Goal: Task Accomplishment & Management: Use online tool/utility

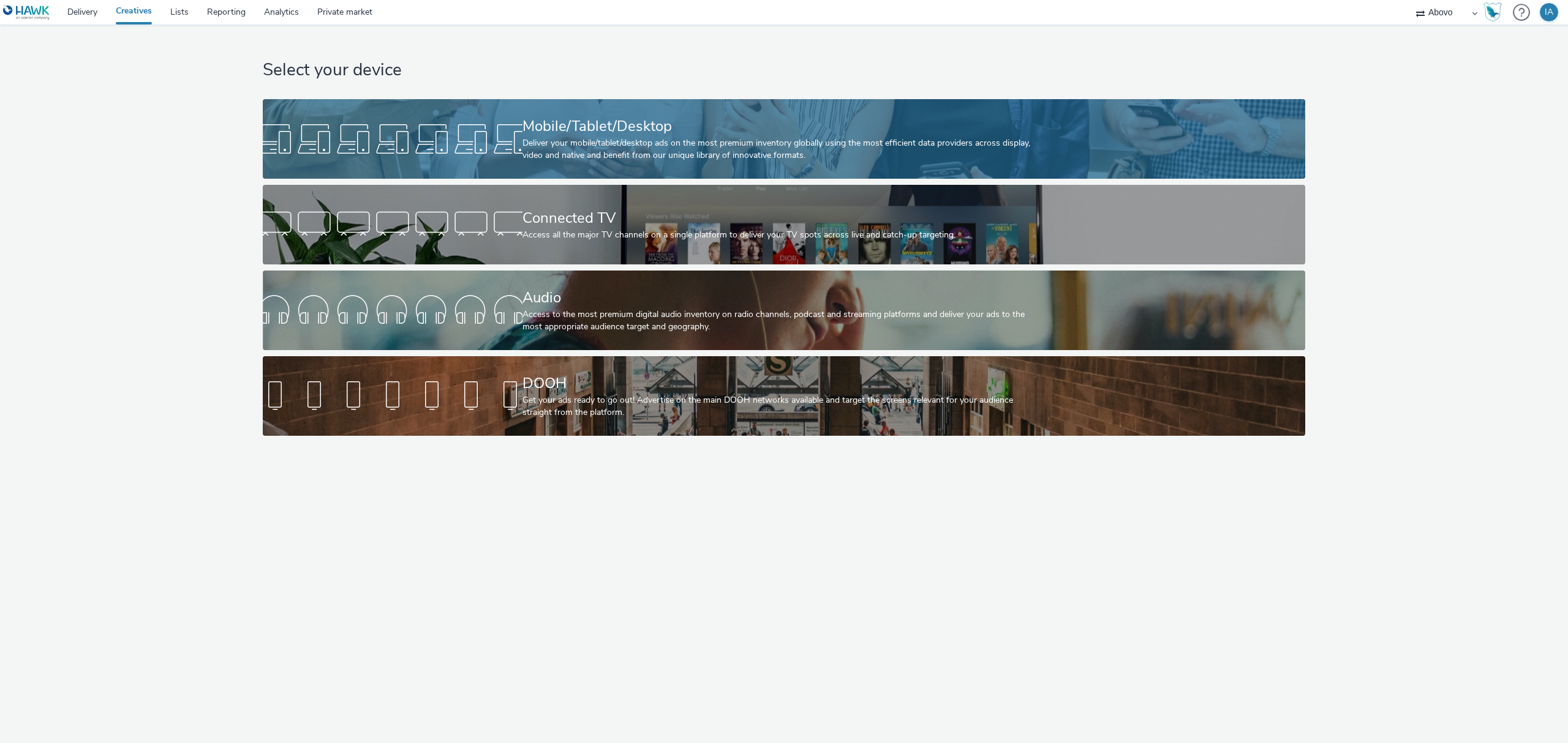
click at [577, 147] on div "Deliver your mobile/tablet/desktop ads on the most premium inventory globally u…" at bounding box center [781, 150] width 519 height 25
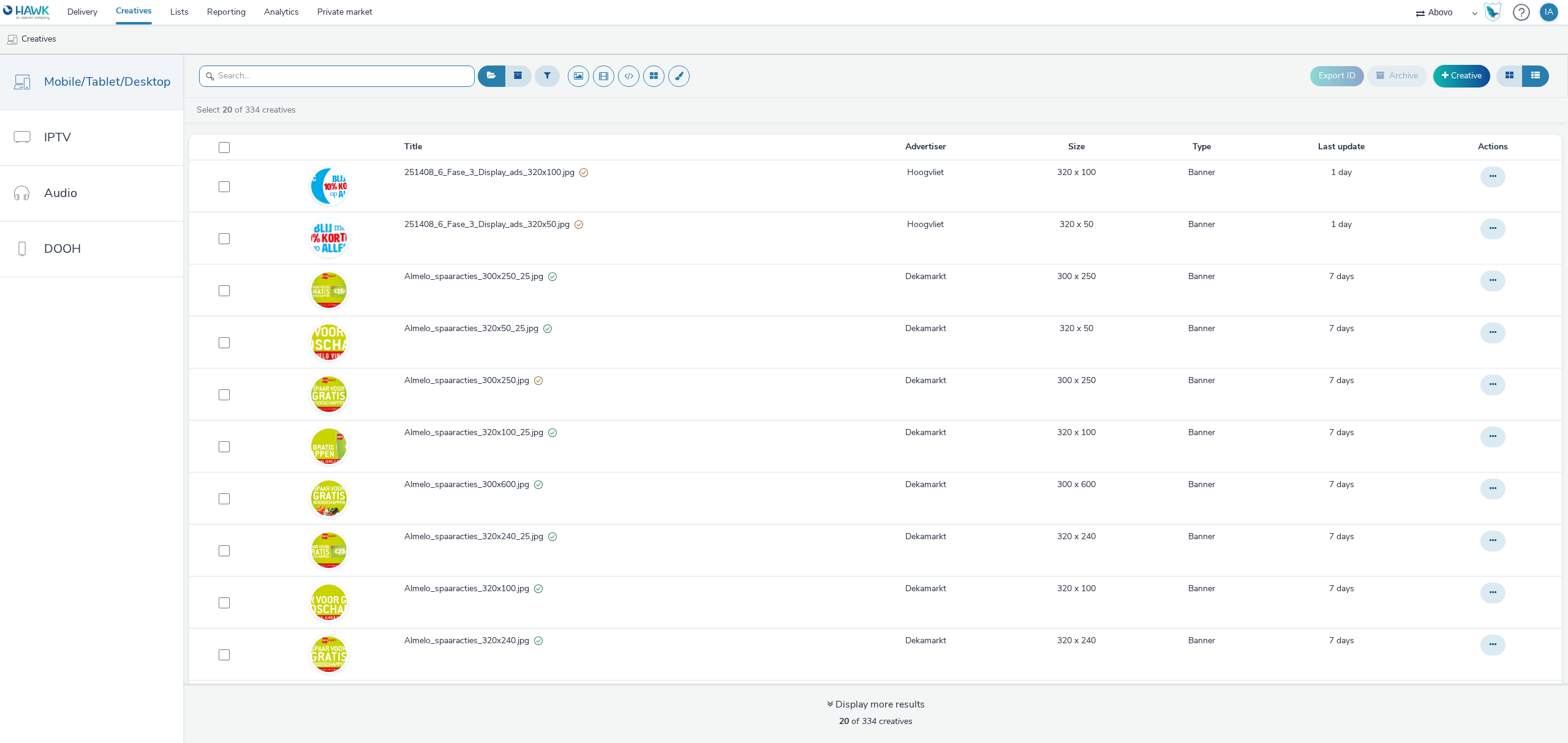
click at [375, 75] on input "text" at bounding box center [337, 76] width 276 height 22
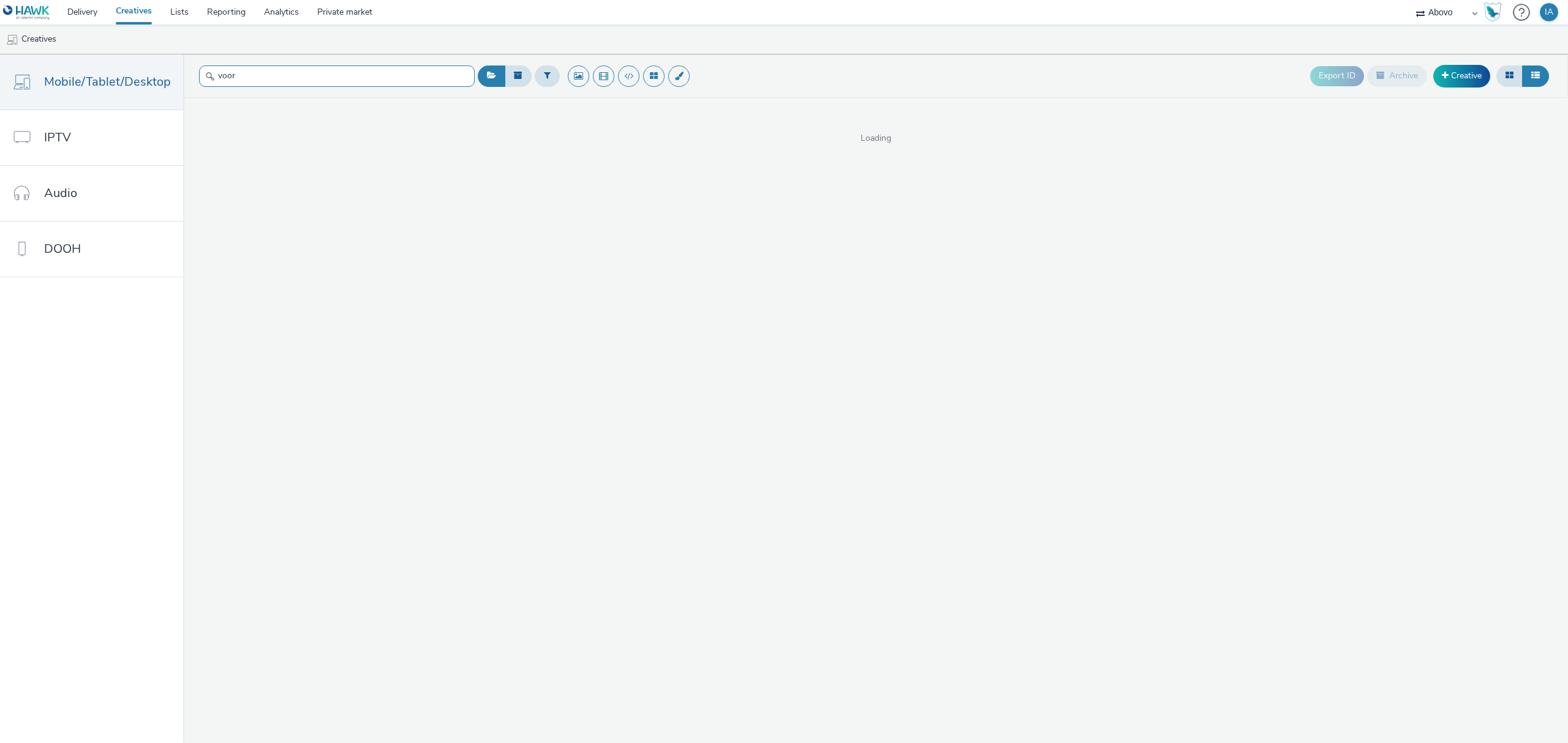
type input "voor"
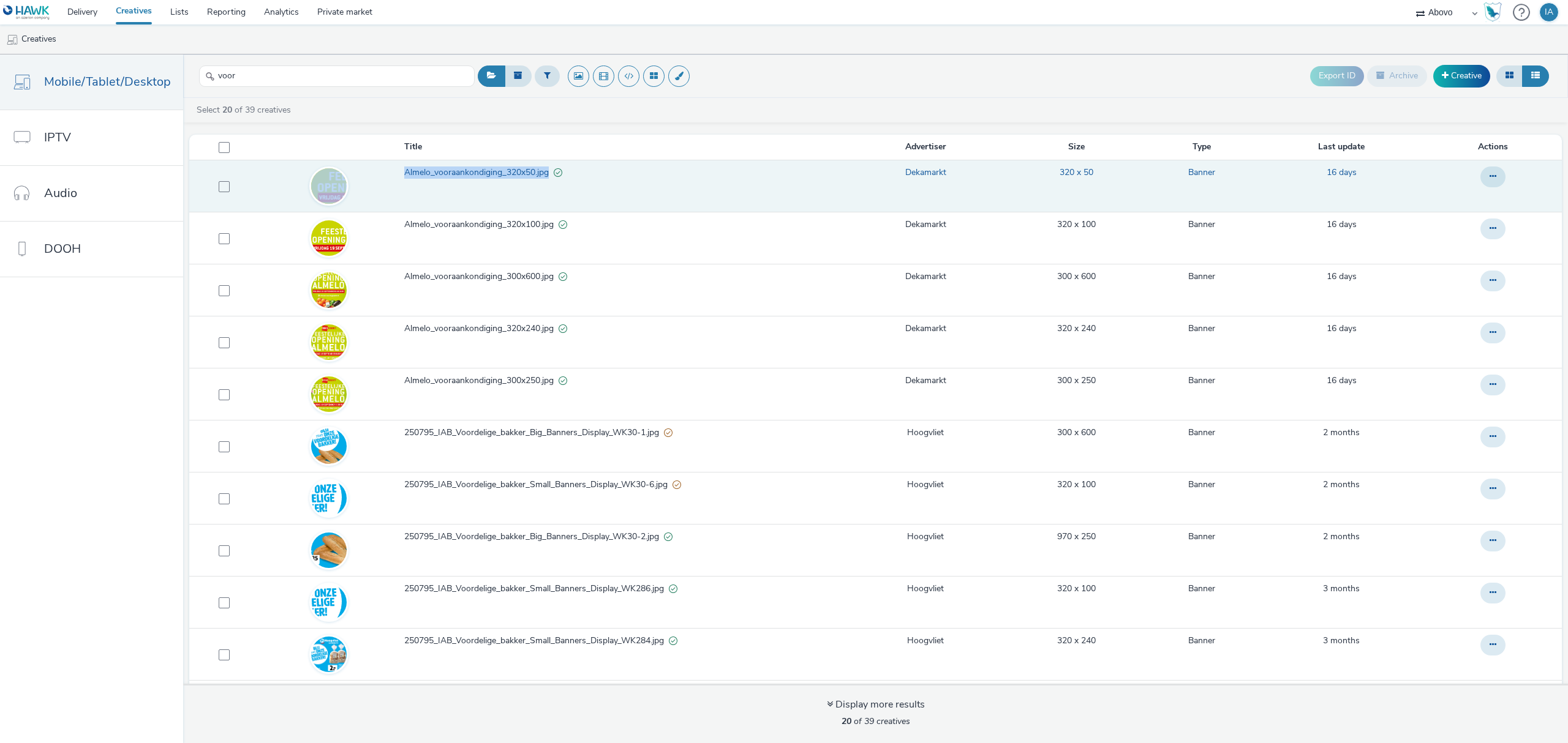
drag, startPoint x: 392, startPoint y: 178, endPoint x: 543, endPoint y: 178, distance: 151.0
click at [543, 178] on tr "Almelo_vooraankondiging_320x50.jpg Dekamarkt 320 x 50 Banner 16 days" at bounding box center [876, 186] width 1373 height 52
copy tr "Almelo_vooraankondiging_320x50.jpg"
click at [501, 170] on span "Almelo_vooraankondiging_320x50.jpg" at bounding box center [479, 173] width 149 height 13
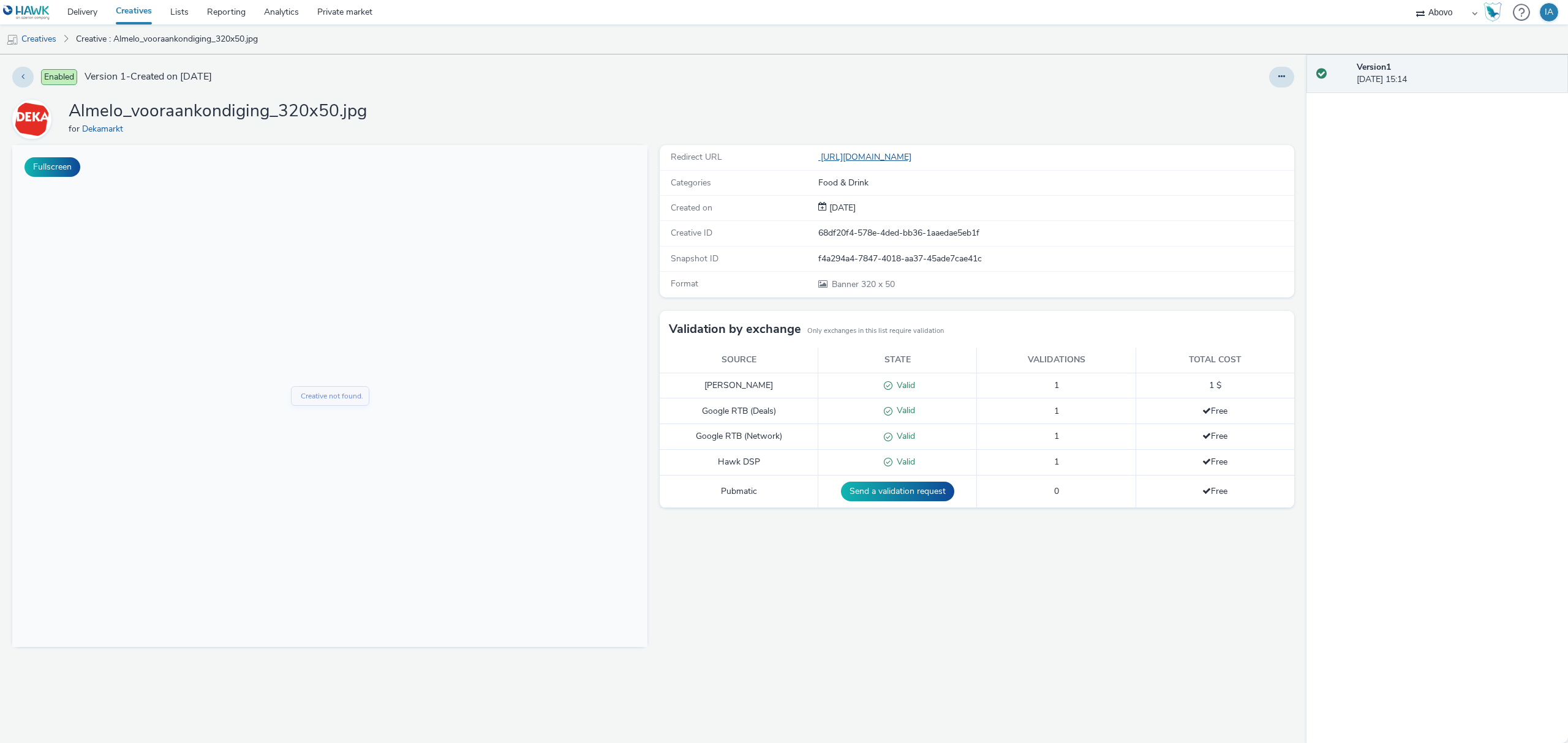
click at [916, 158] on link "https://www.dekamarkt.nl/almelo?utm_source=display&utm_medium=atd&utm_campaign=…" at bounding box center [867, 157] width 98 height 12
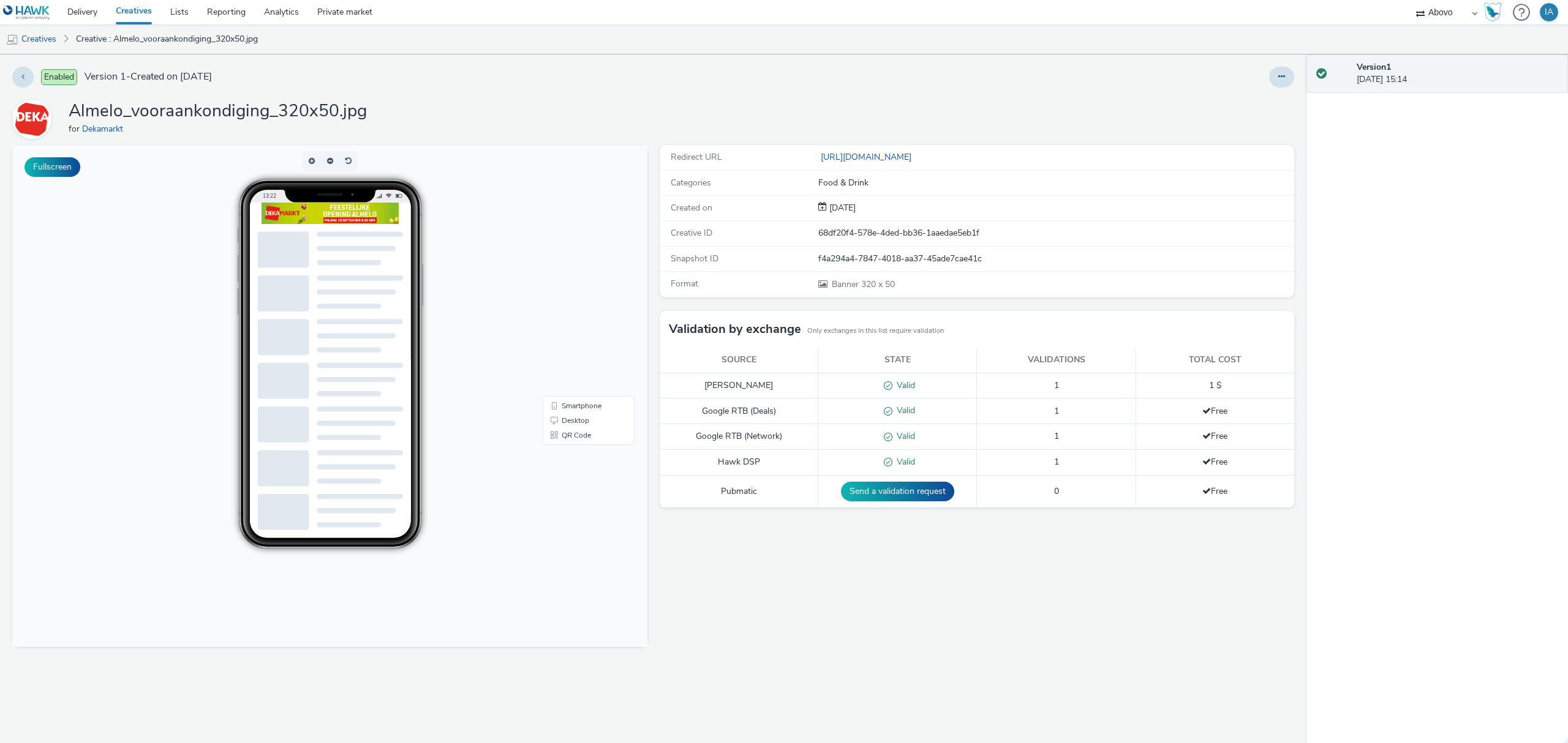
click at [130, 15] on link "Creatives" at bounding box center [133, 12] width 54 height 24
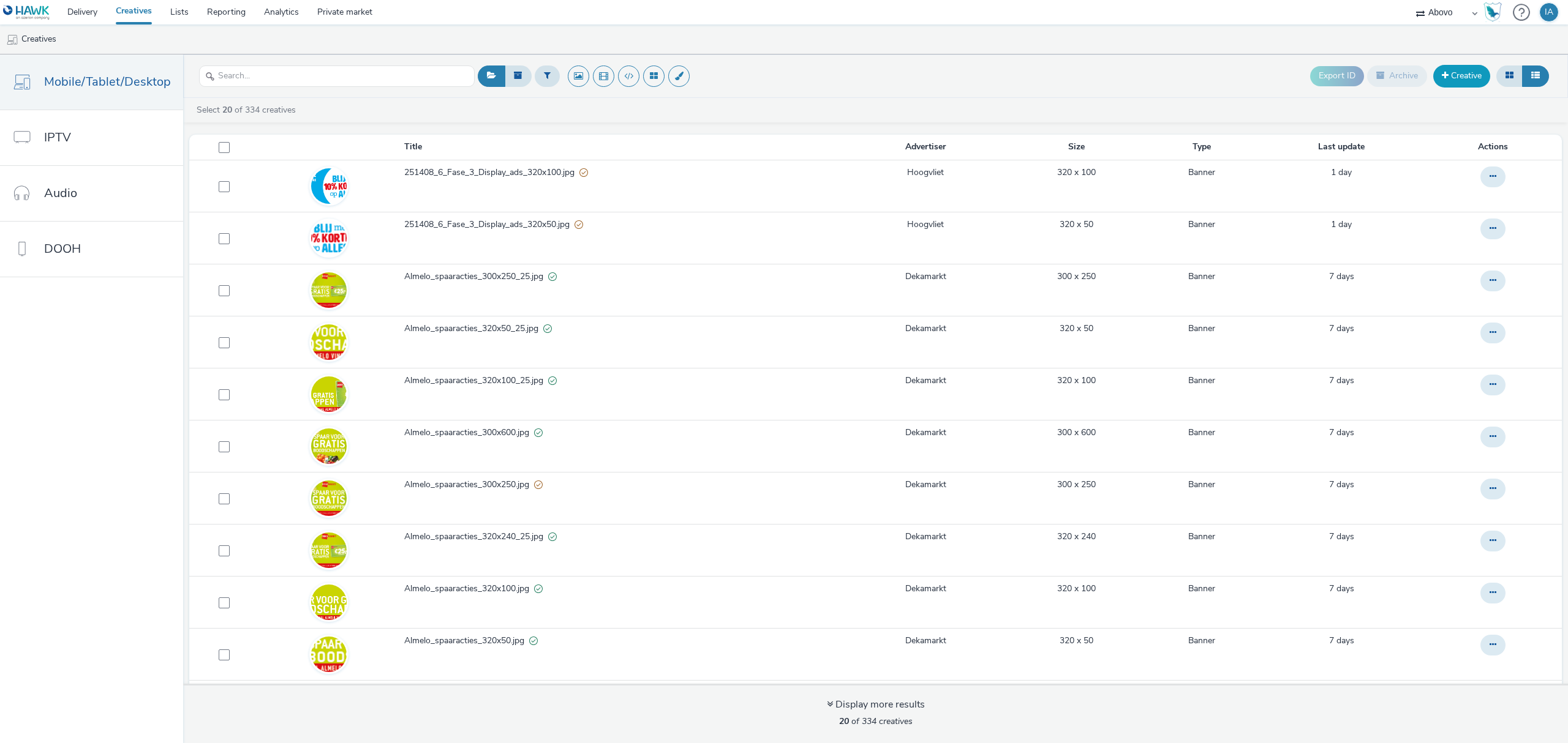
click at [1453, 70] on link "Creative" at bounding box center [1462, 75] width 57 height 22
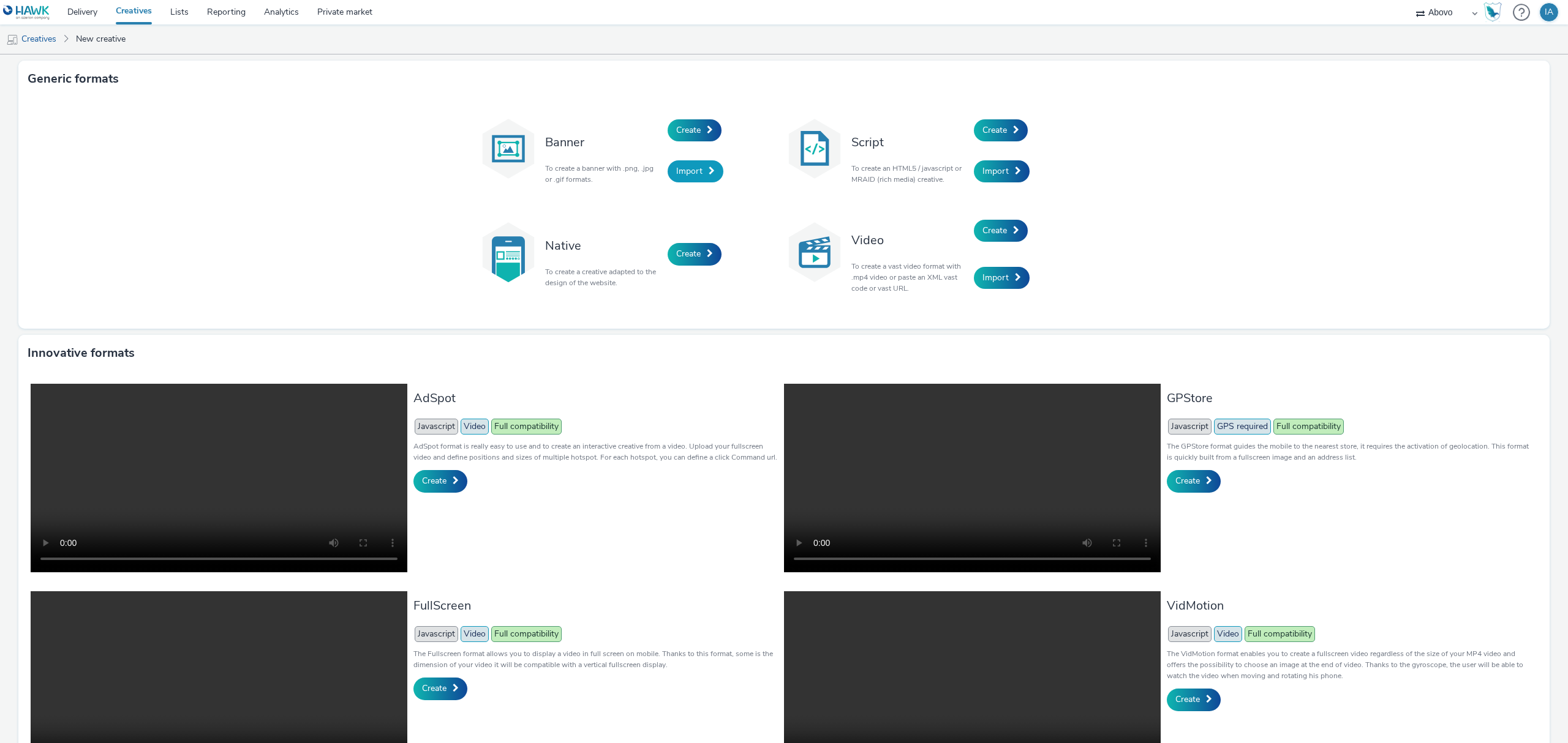
click at [696, 167] on link "Import" at bounding box center [696, 171] width 56 height 22
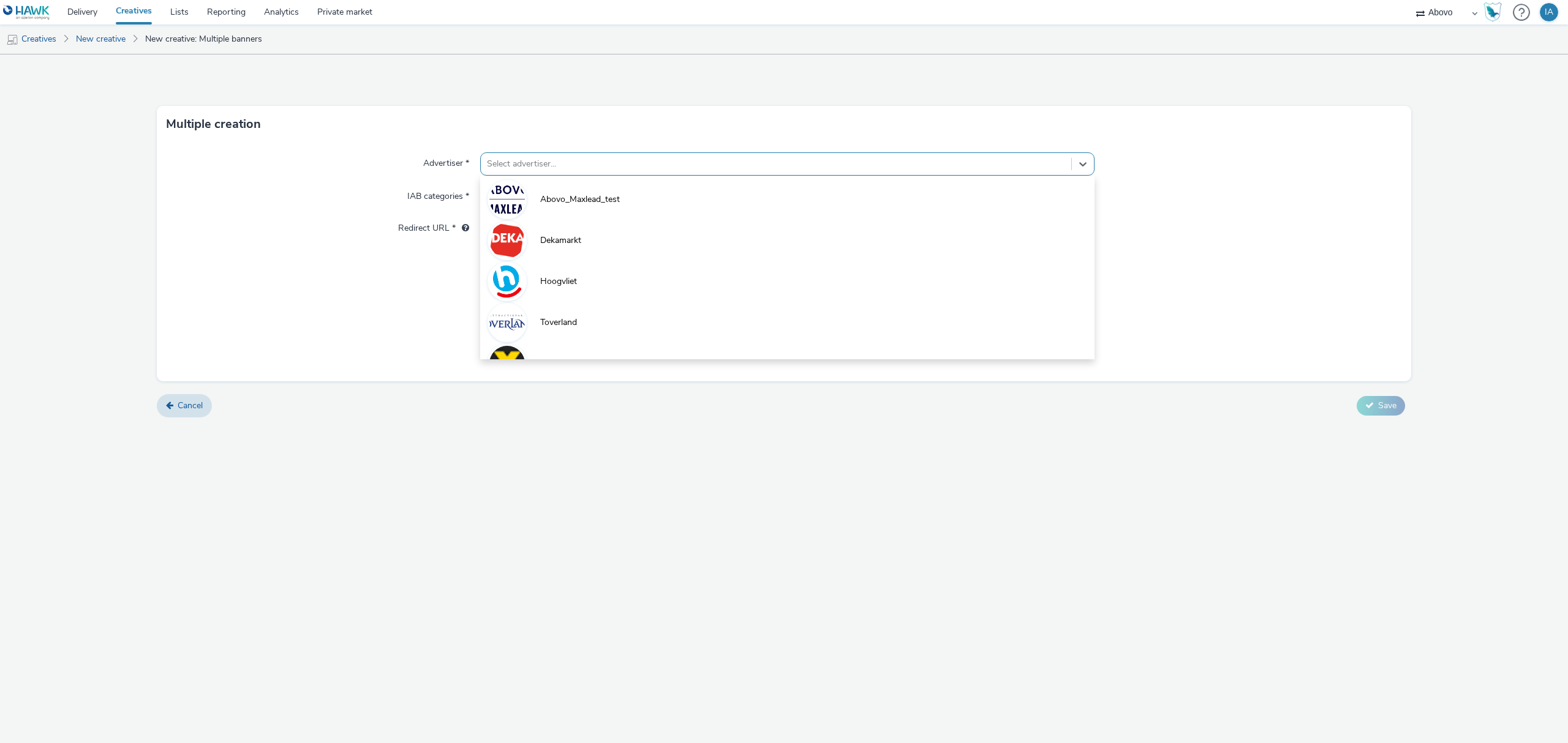
click at [689, 163] on div at bounding box center [776, 164] width 578 height 15
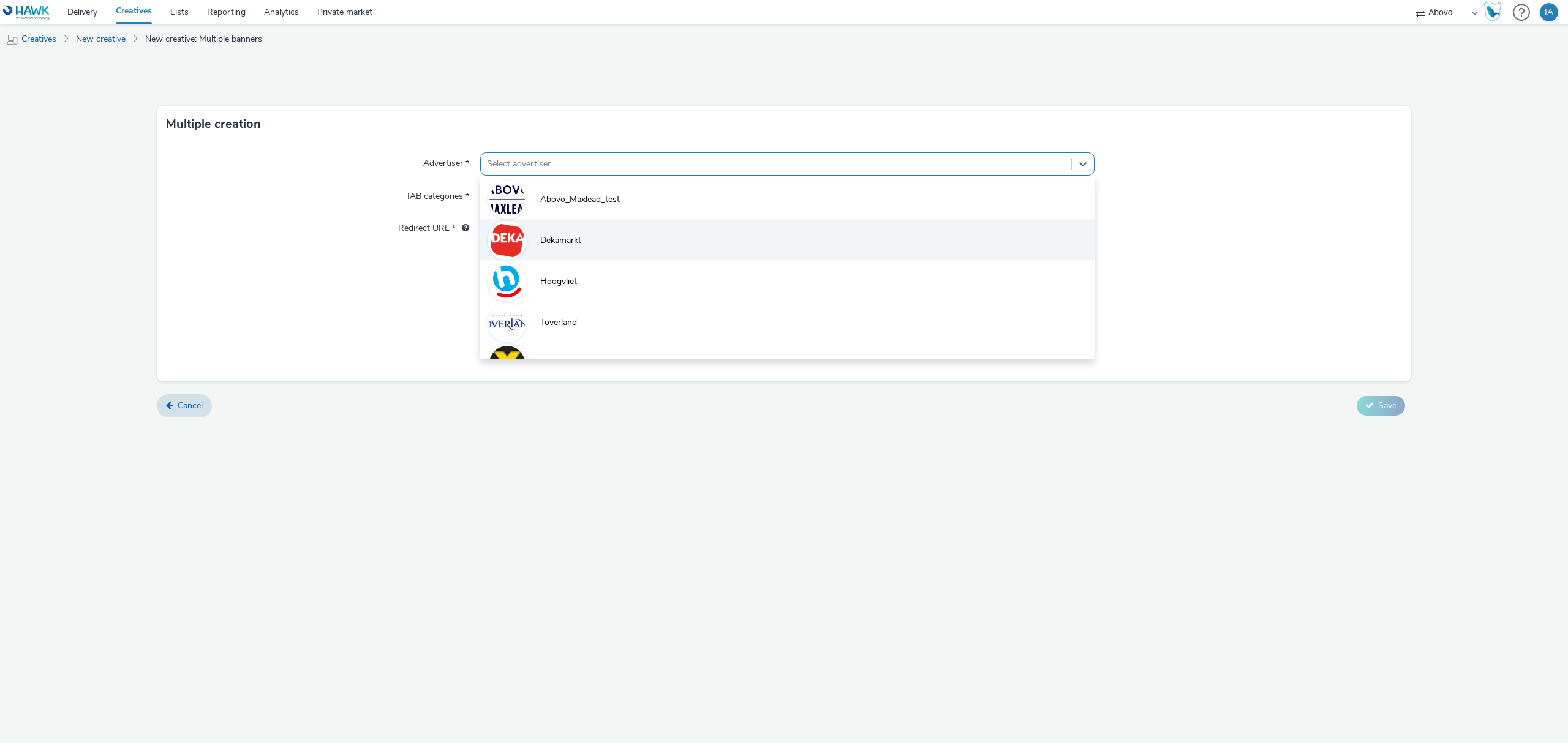
click at [601, 234] on li "Dekamarkt" at bounding box center [787, 240] width 614 height 41
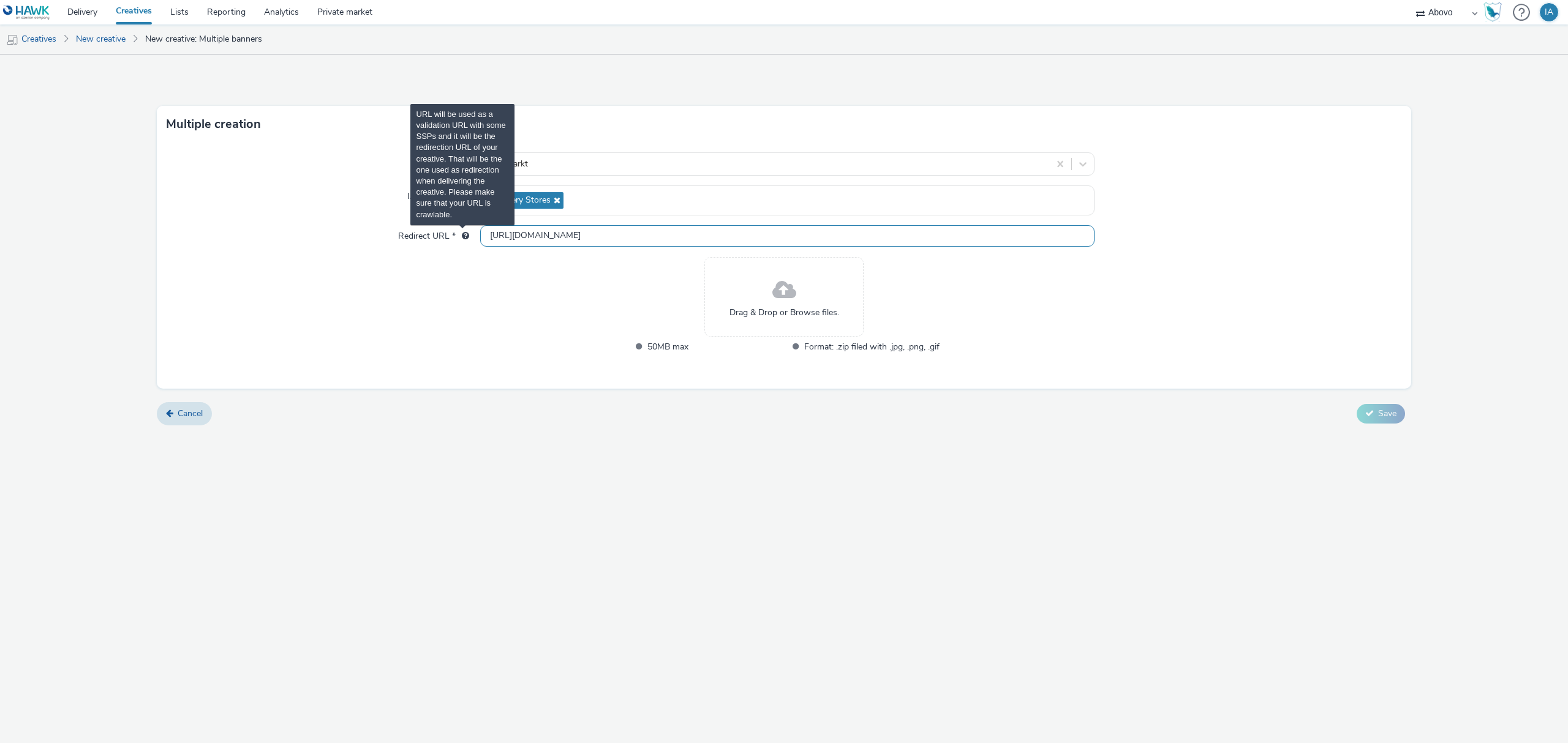
drag, startPoint x: 628, startPoint y: 238, endPoint x: 464, endPoint y: 238, distance: 164.0
click at [464, 238] on div "Redirect URL * http://dekamarkt.nl" at bounding box center [784, 236] width 1235 height 22
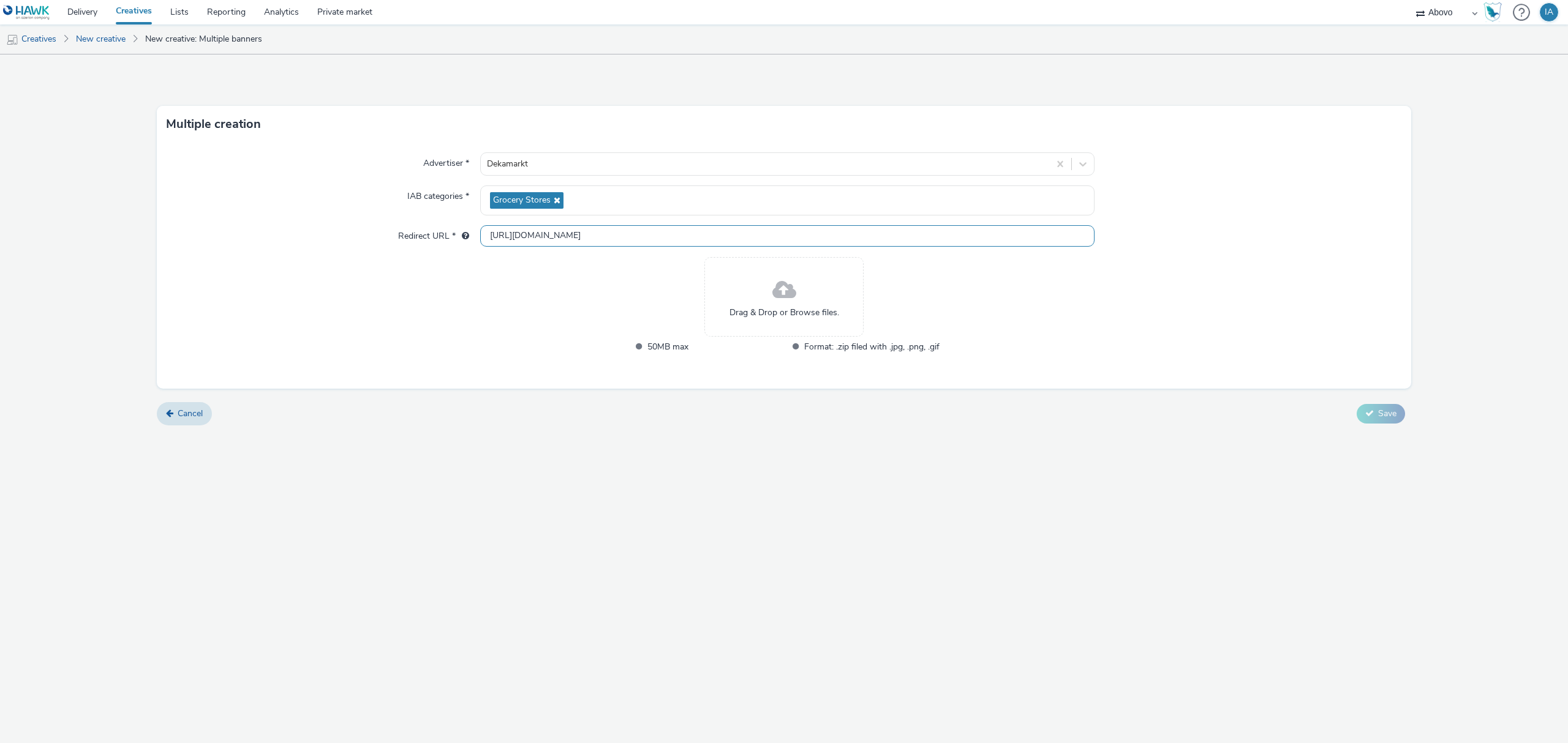
paste input "s://www.dekamarkt.nl/vaassen?utm_source=display&utm_medium=atd&utm_campaign=abo…"
type input "[URL][DOMAIN_NAME]"
click at [510, 322] on div "Advertiser * Dekamarkt IAB categories * Grocery Stores Redirect URL * https://w…" at bounding box center [784, 266] width 1255 height 246
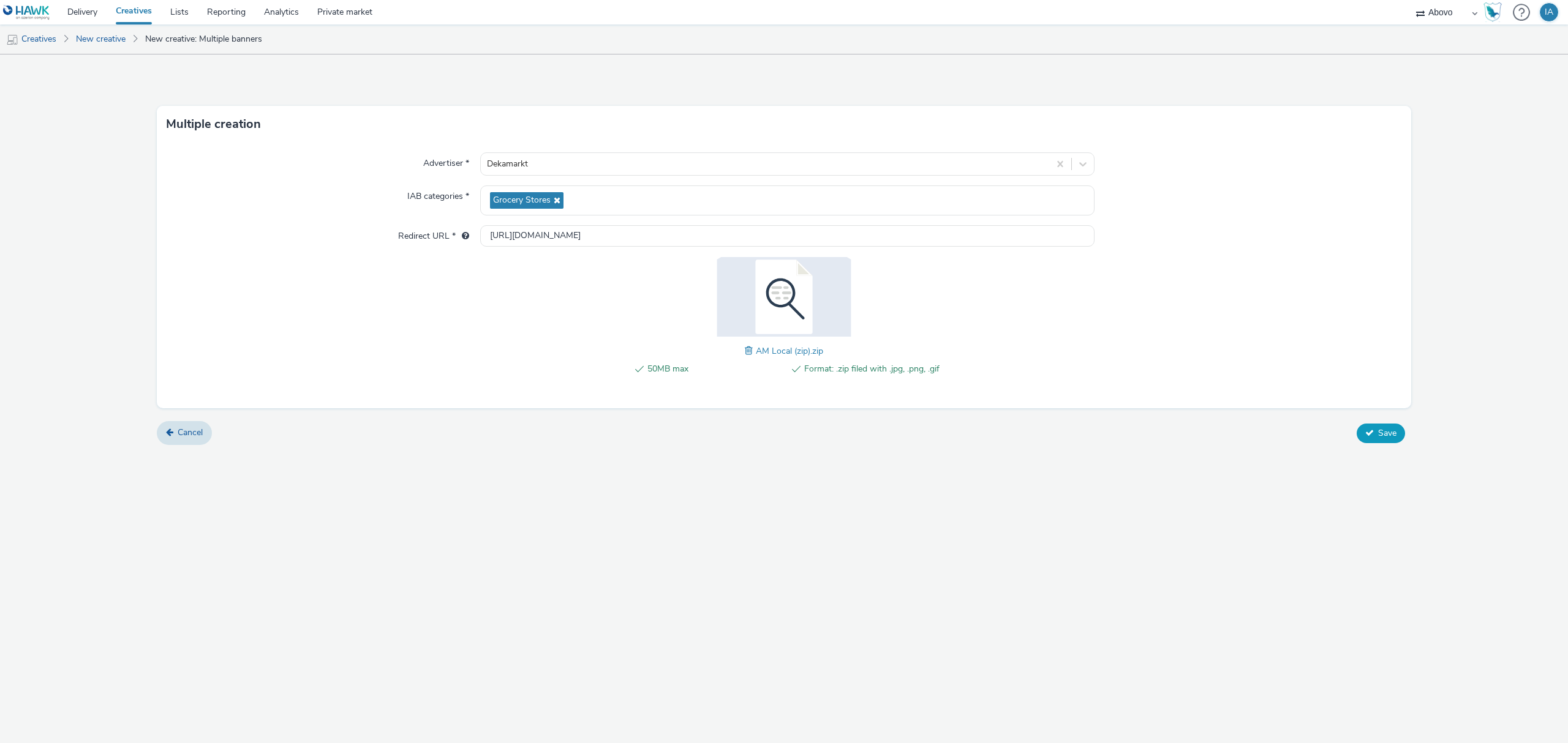
click at [1376, 429] on button "Save" at bounding box center [1381, 433] width 49 height 19
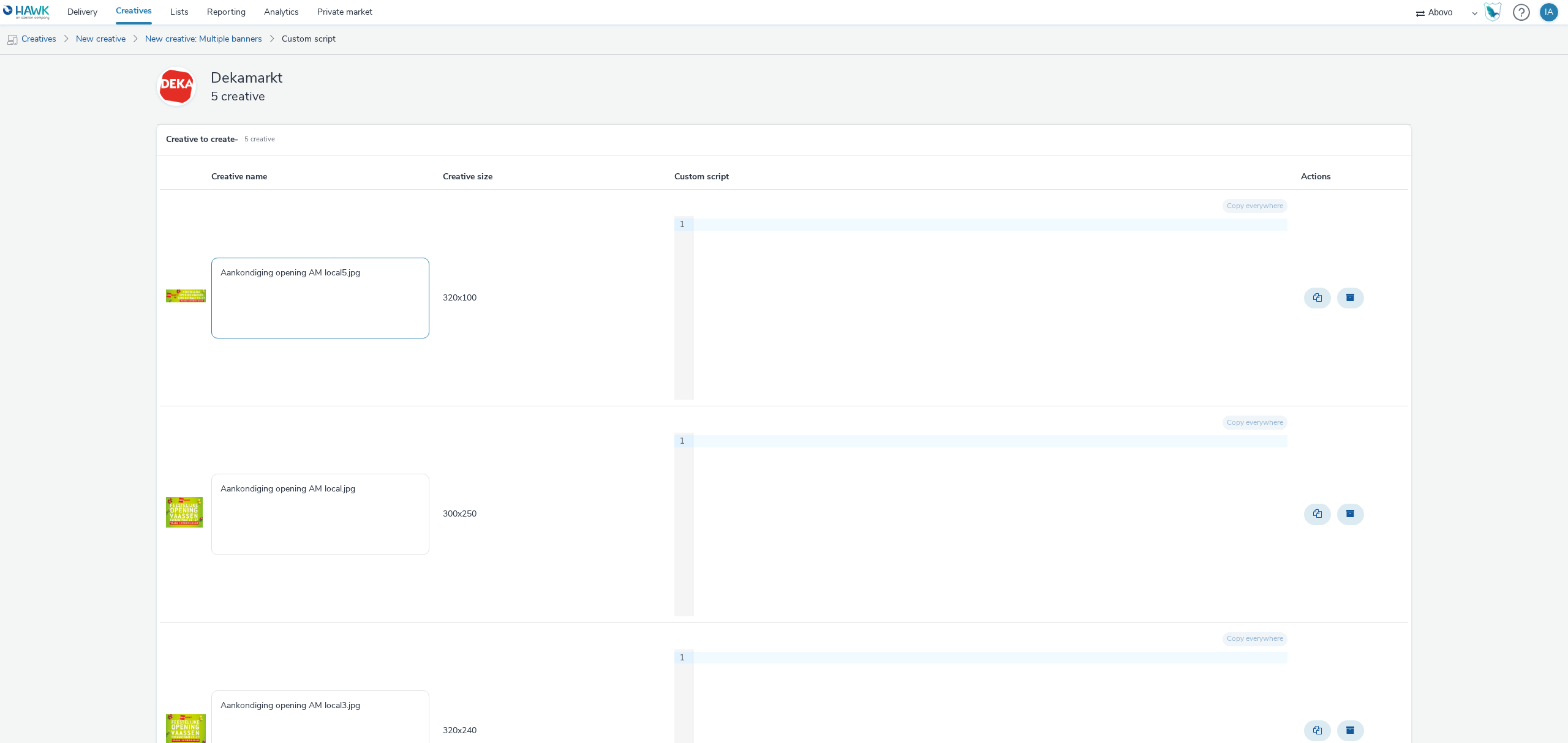
drag, startPoint x: 385, startPoint y: 268, endPoint x: 189, endPoint y: 254, distance: 196.5
click at [189, 254] on tr "Aankondiging opening AM local5.jpg 320 x 100 Copy everywhere 9 1 ›" at bounding box center [784, 298] width 1249 height 217
paste textarea "Vaassen_vooraankondiging_320x50"
click at [356, 271] on textarea "Vaassen_vooraankondiging_320x50.jpg" at bounding box center [320, 298] width 218 height 80
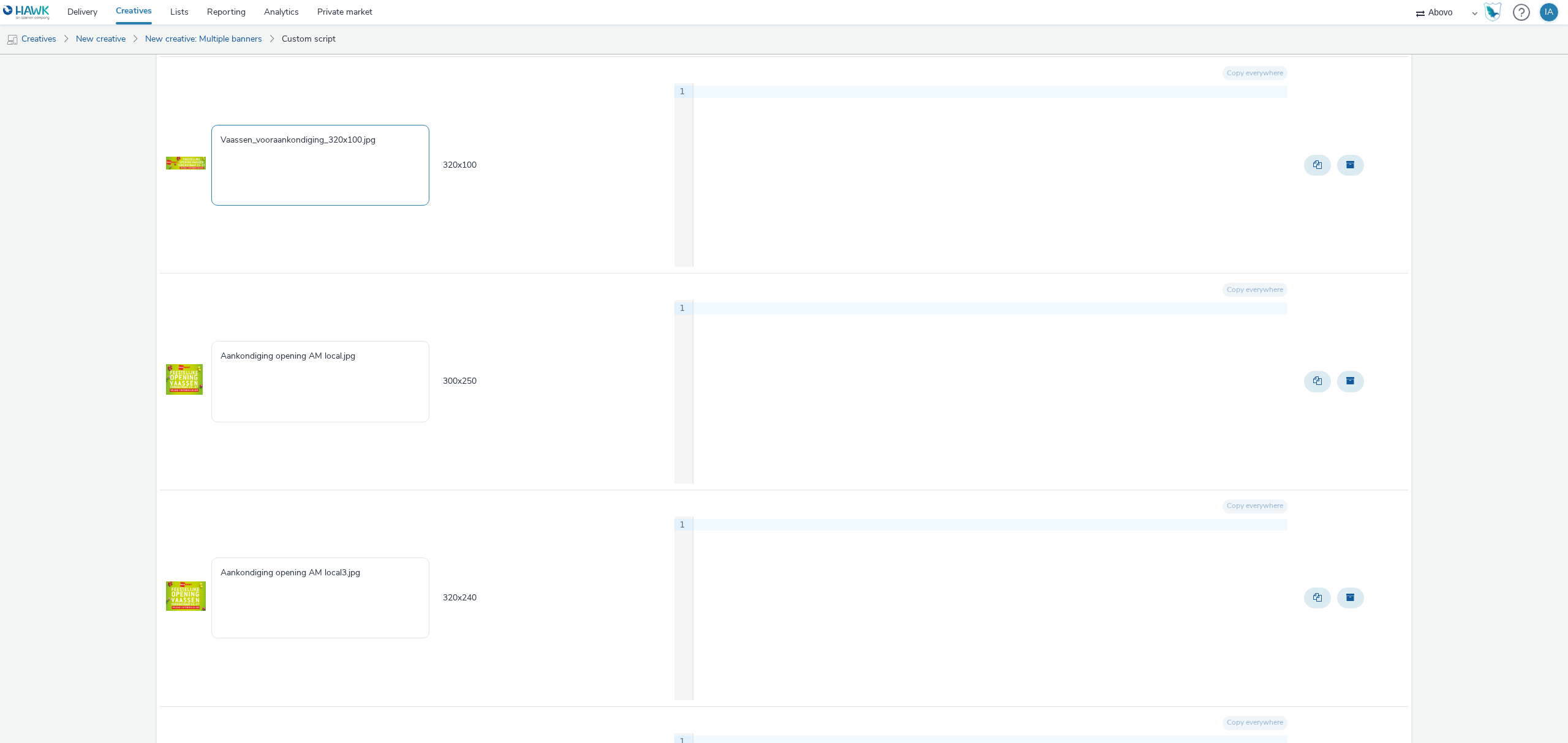
scroll to position [163, 0]
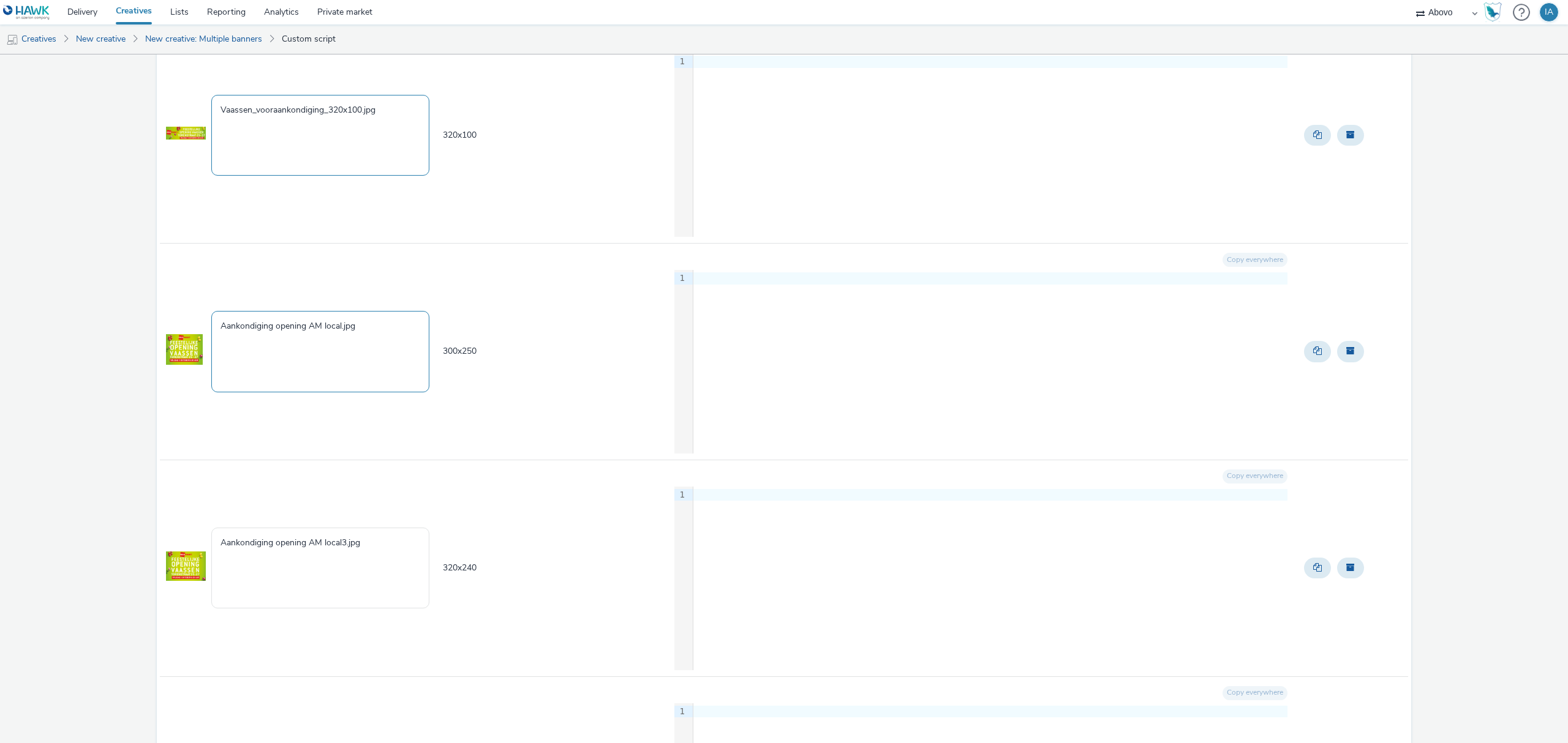
type textarea "Vaassen_vooraankondiging_320x100.jpg"
drag, startPoint x: 371, startPoint y: 329, endPoint x: 124, endPoint y: 328, distance: 247.0
click at [124, 328] on div "Dekamarkt 5 creative Creative to create - 5 Creative Creative name Creative siz…" at bounding box center [784, 530] width 1568 height 1277
paste textarea "Vaassen_vooraankondiging_320x50"
click at [356, 327] on textarea "Vaassen_vooraankondiging_320x50.jpg" at bounding box center [320, 351] width 218 height 80
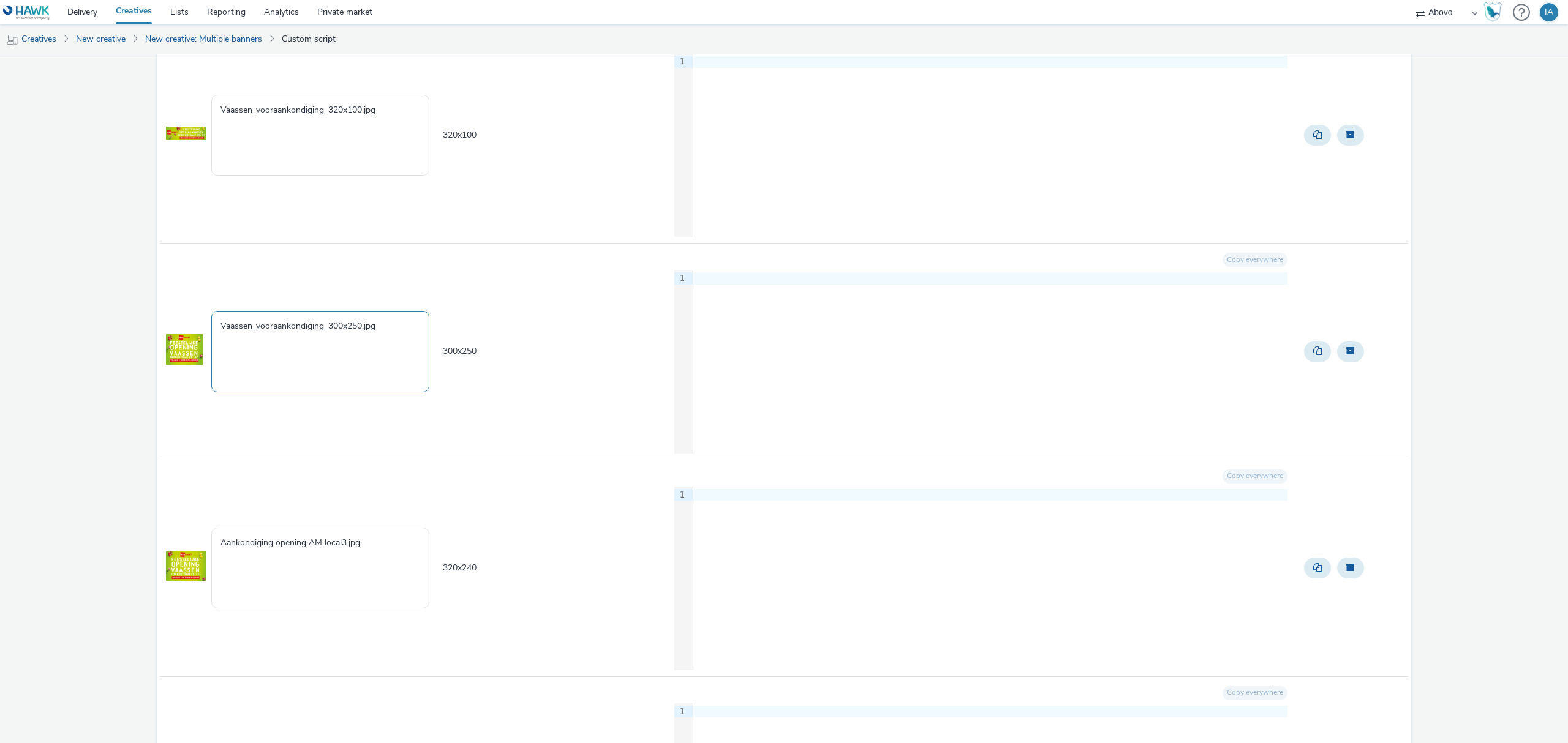
scroll to position [327, 0]
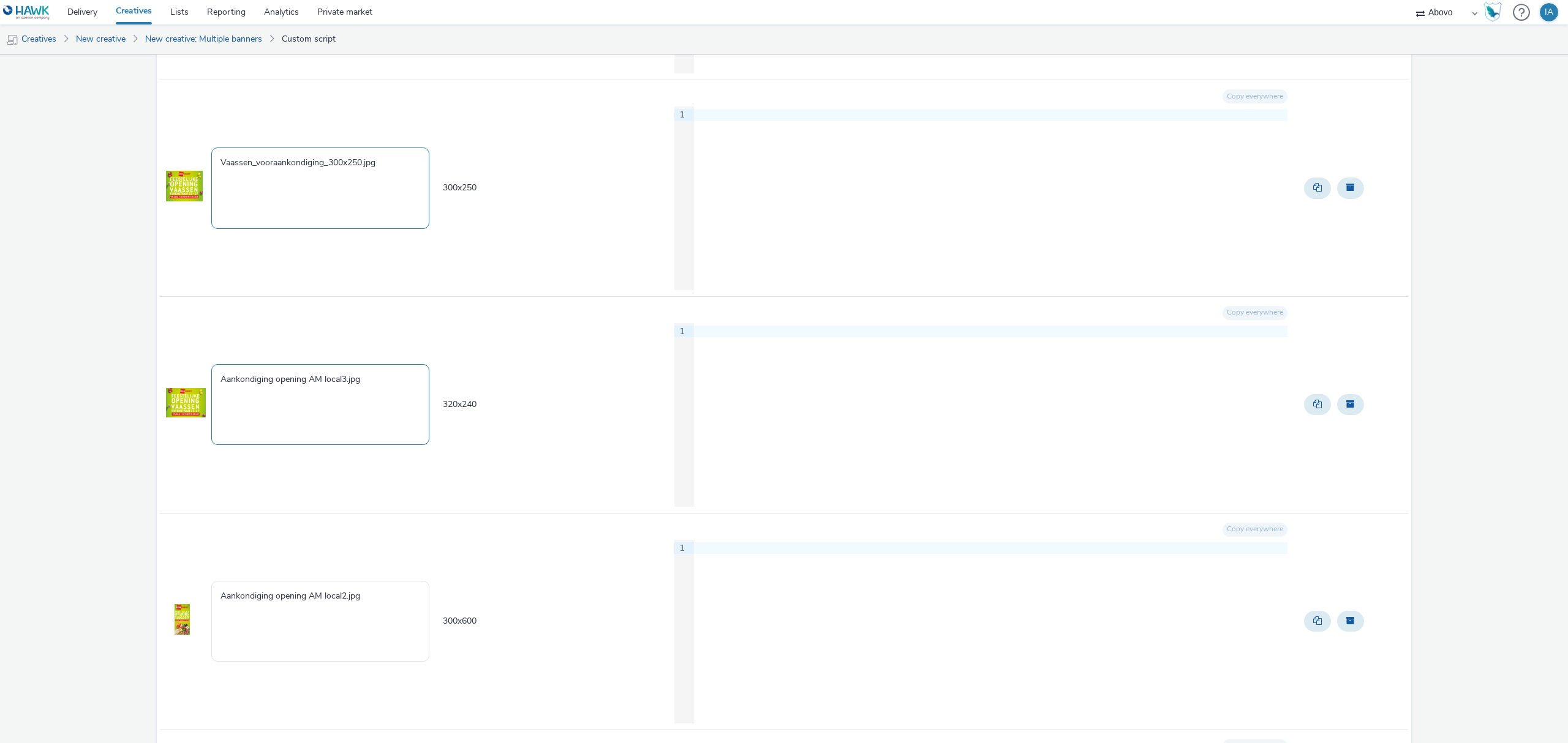
type textarea "Vaassen_vooraankondiging_300x250.jpg"
drag, startPoint x: 375, startPoint y: 382, endPoint x: 0, endPoint y: 341, distance: 377.2
click at [33, 371] on div "Dekamarkt 5 creative Creative to create - 5 Creative Creative name Creative siz…" at bounding box center [784, 366] width 1568 height 1277
paste textarea "Vaassen_vooraankondiging_320x50"
drag, startPoint x: 358, startPoint y: 379, endPoint x: 350, endPoint y: 379, distance: 8.0
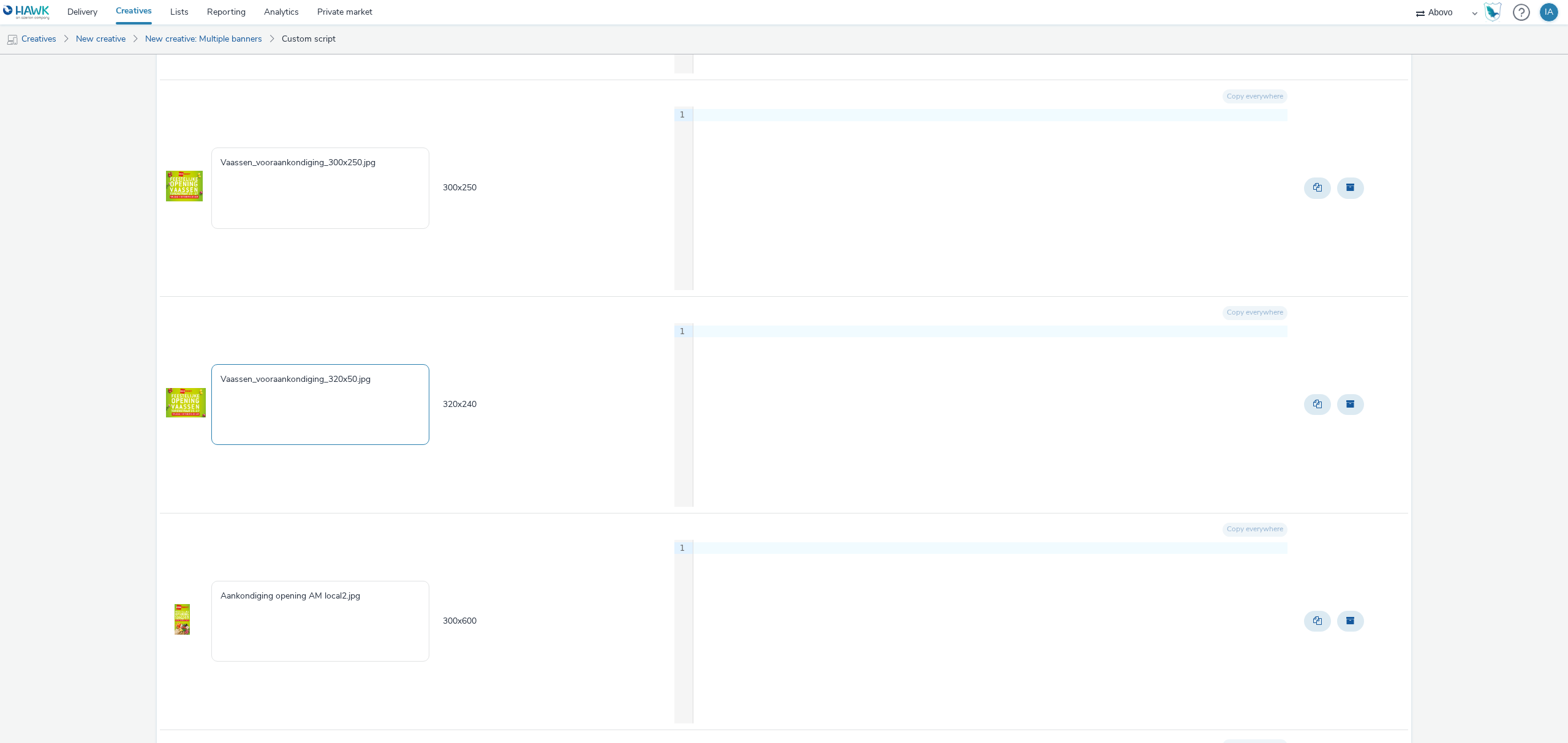
click at [350, 379] on textarea "Vaassen_vooraankondiging_320x50.jpg" at bounding box center [320, 405] width 218 height 80
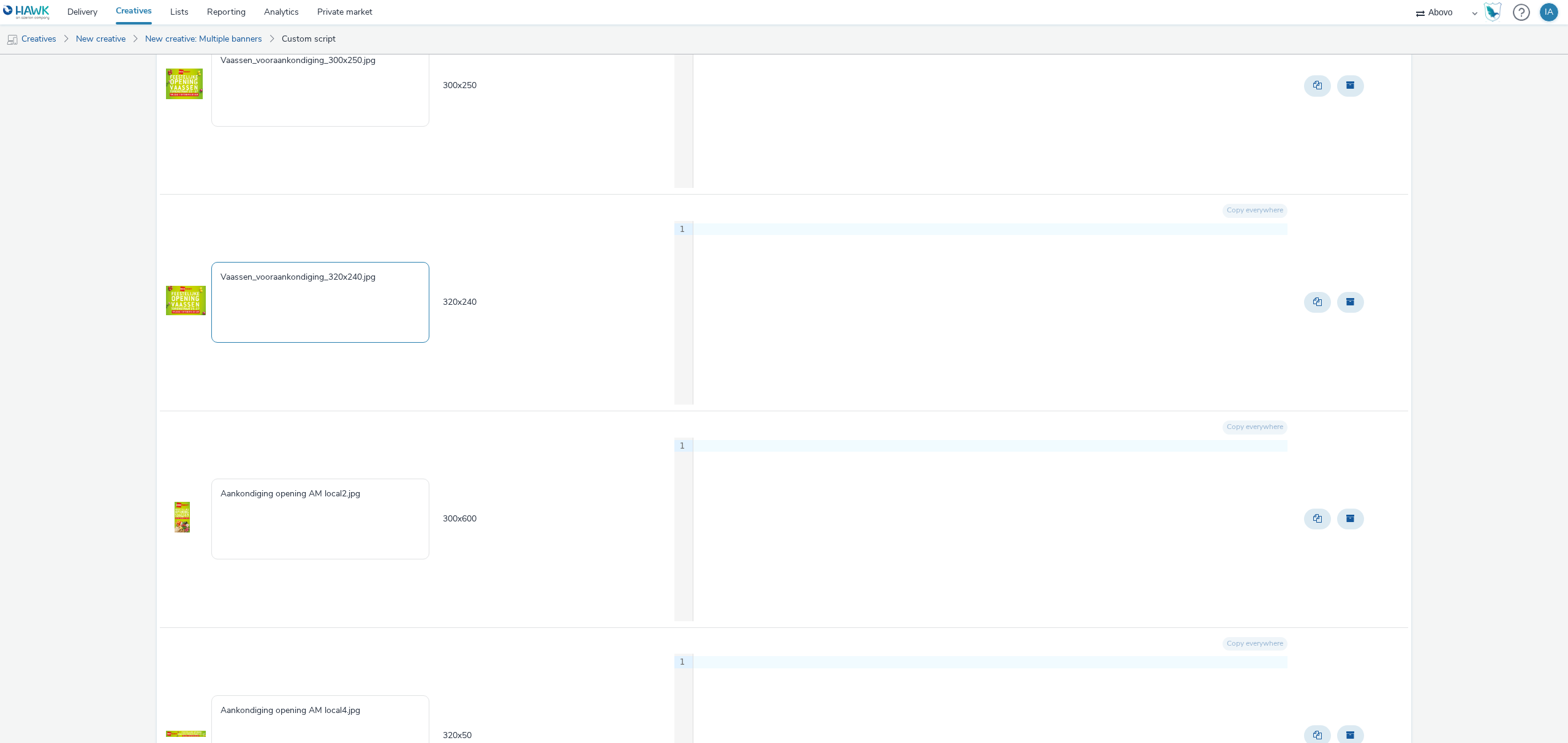
scroll to position [591, 0]
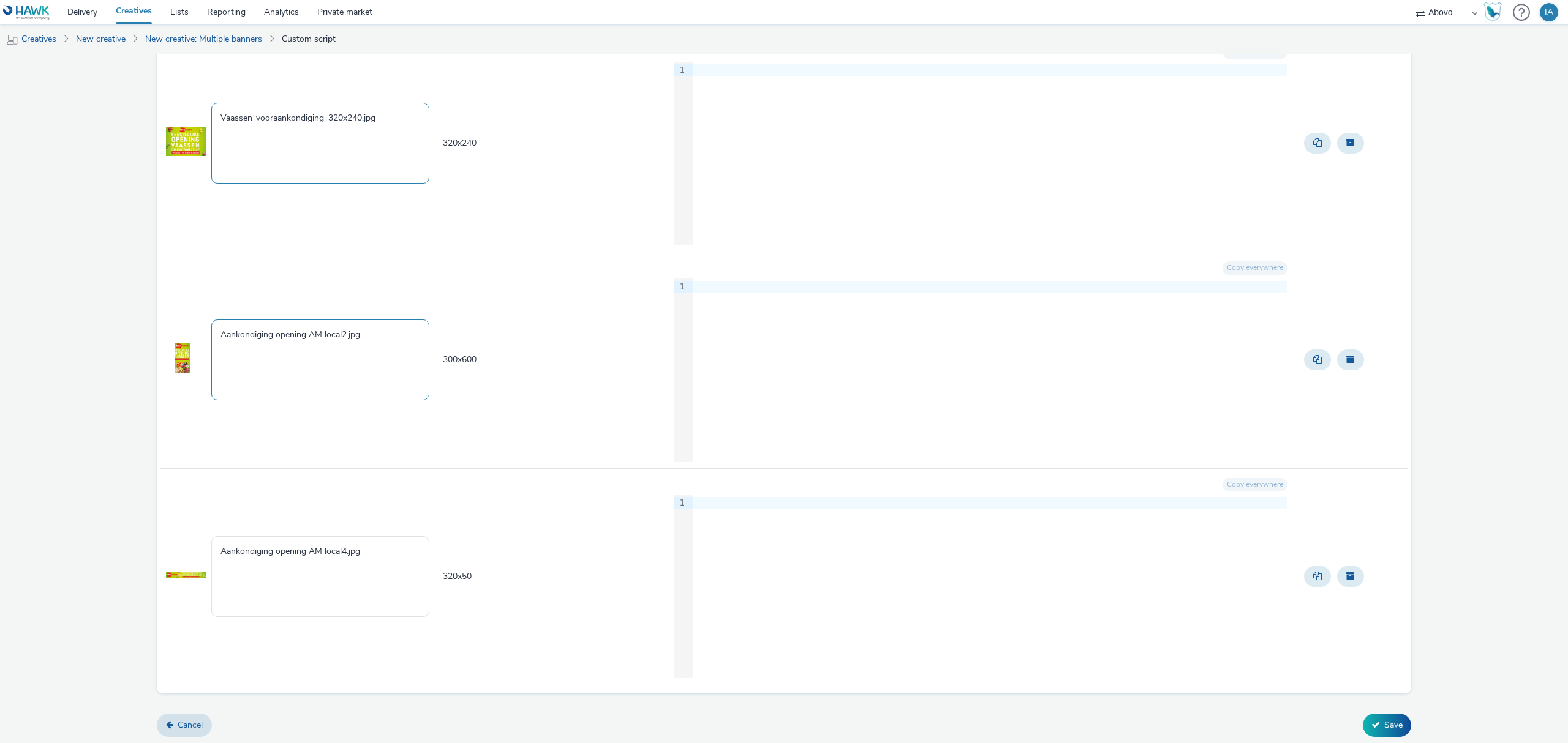
type textarea "Vaassen_vooraankondiging_320x240.jpg"
drag, startPoint x: 372, startPoint y: 336, endPoint x: 157, endPoint y: 333, distance: 215.0
click at [157, 333] on div "Creative name Creative size Custom script Actions Vaassen_vooraankondiging_320x…" at bounding box center [784, 130] width 1255 height 1127
paste textarea "Vaassen_vooraankondiging_320x50"
drag, startPoint x: 359, startPoint y: 331, endPoint x: 336, endPoint y: 331, distance: 23.0
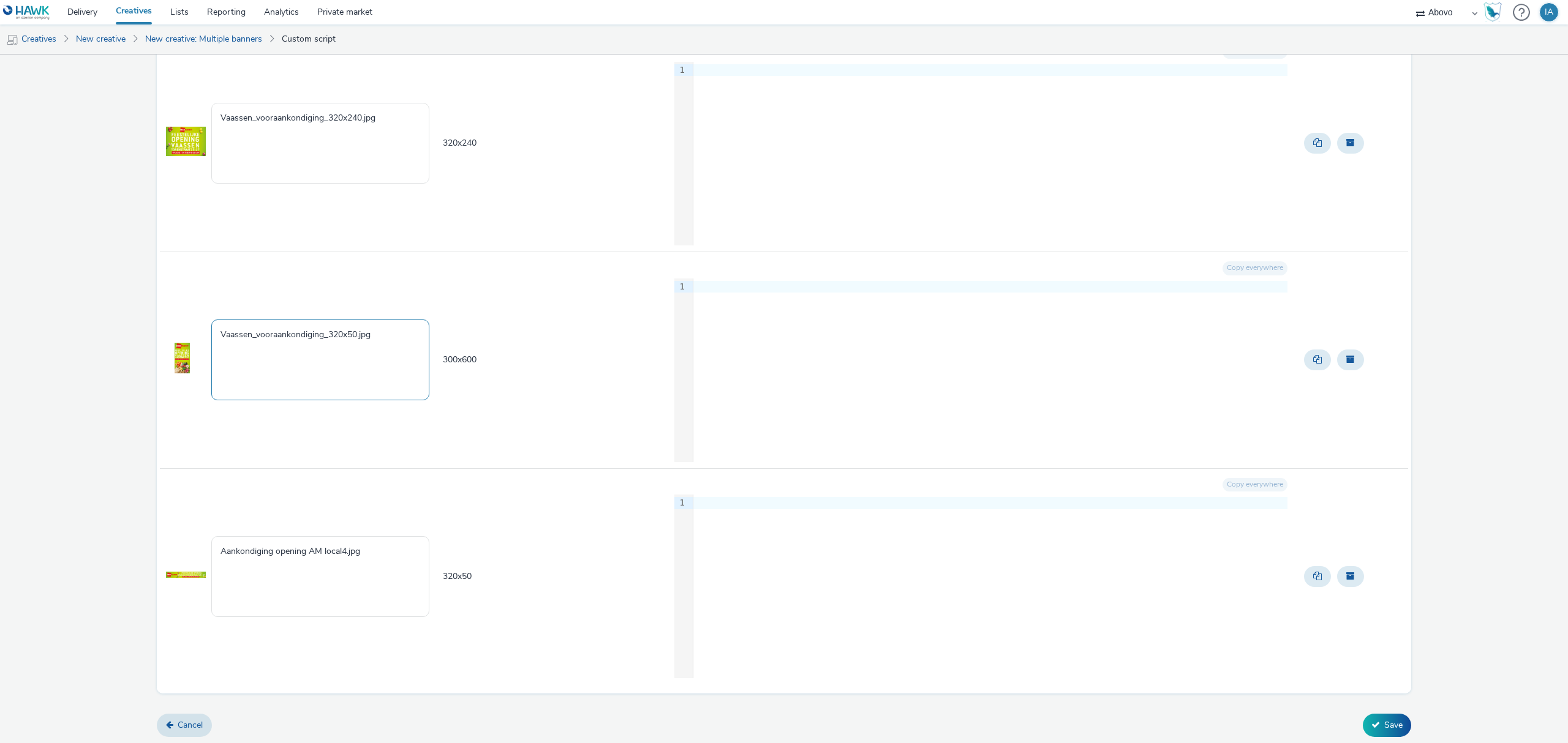
click at [336, 331] on textarea "Vaassen_vooraankondiging_320x50.jpg" at bounding box center [320, 360] width 218 height 80
type textarea "Vaassen_vooraankondiging_300x600.jpg"
drag, startPoint x: 370, startPoint y: 554, endPoint x: 0, endPoint y: 485, distance: 376.4
click at [0, 485] on div "Dekamarkt 5 creative Creative to create - 5 Creative Creative name Creative siz…" at bounding box center [784, 105] width 1568 height 1277
paste textarea "Vaassen_vooraankondiging_320x50"
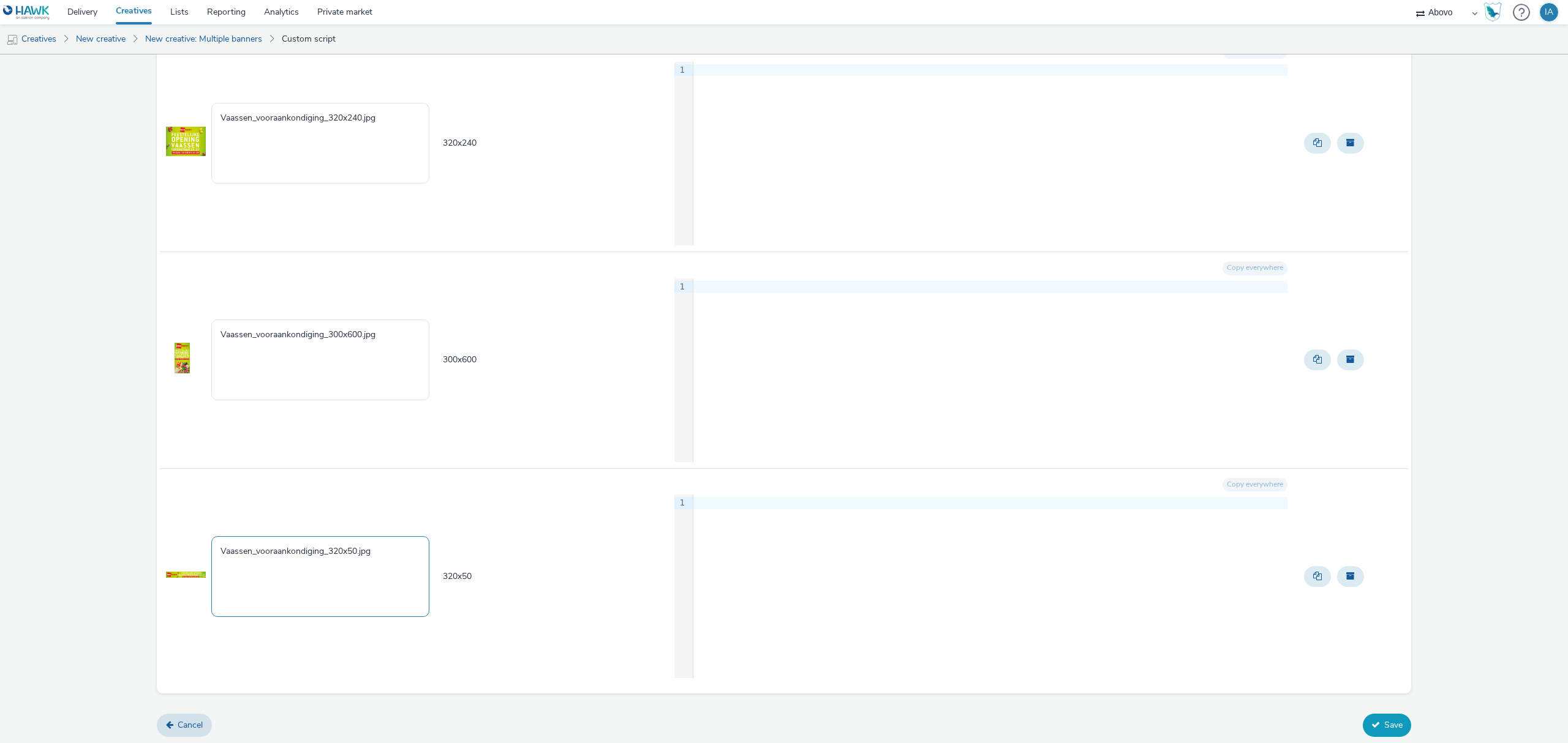
type textarea "Vaassen_vooraankondiging_320x50.jpg"
click at [1377, 718] on button "Save" at bounding box center [1387, 725] width 49 height 23
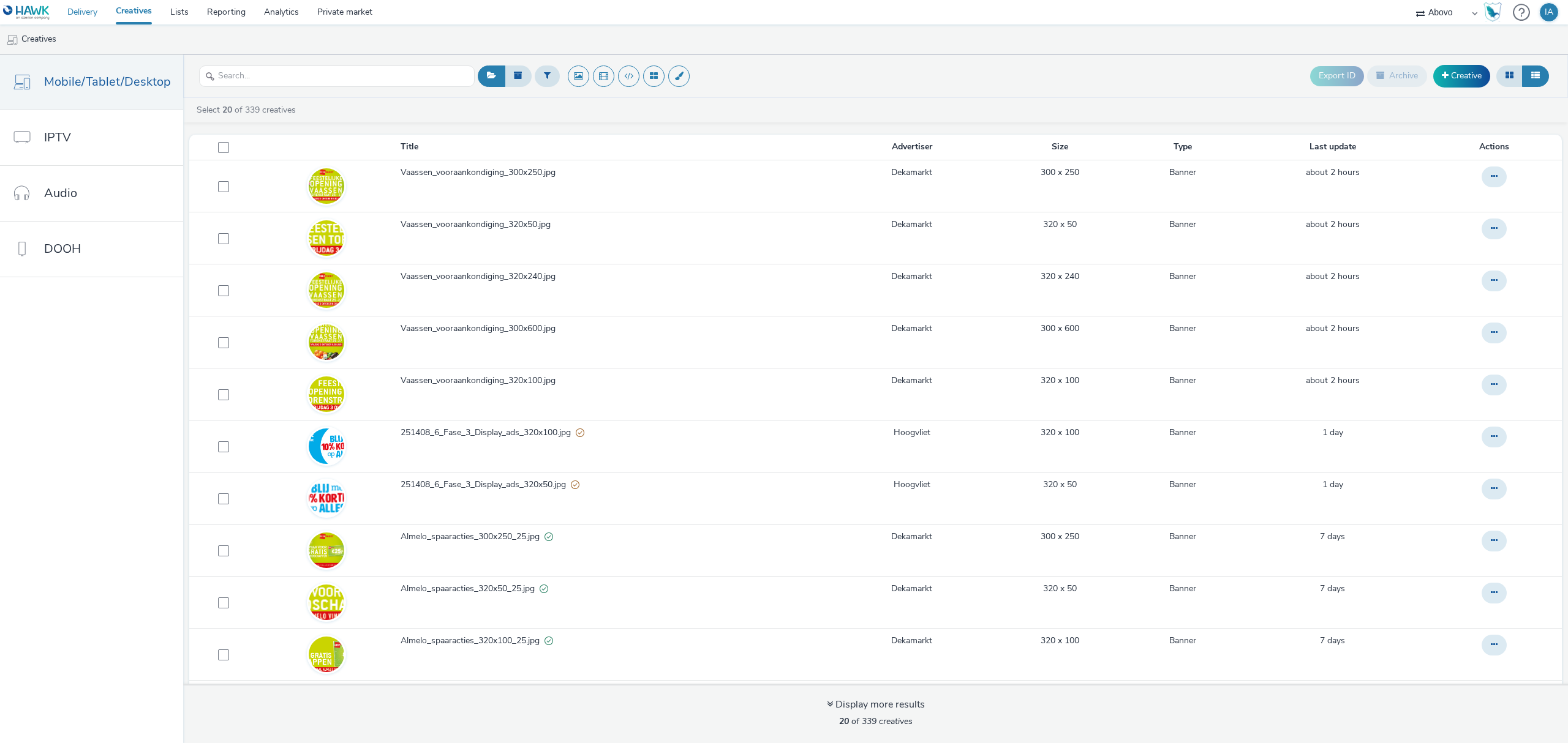
click at [101, 13] on link "Delivery" at bounding box center [82, 12] width 49 height 24
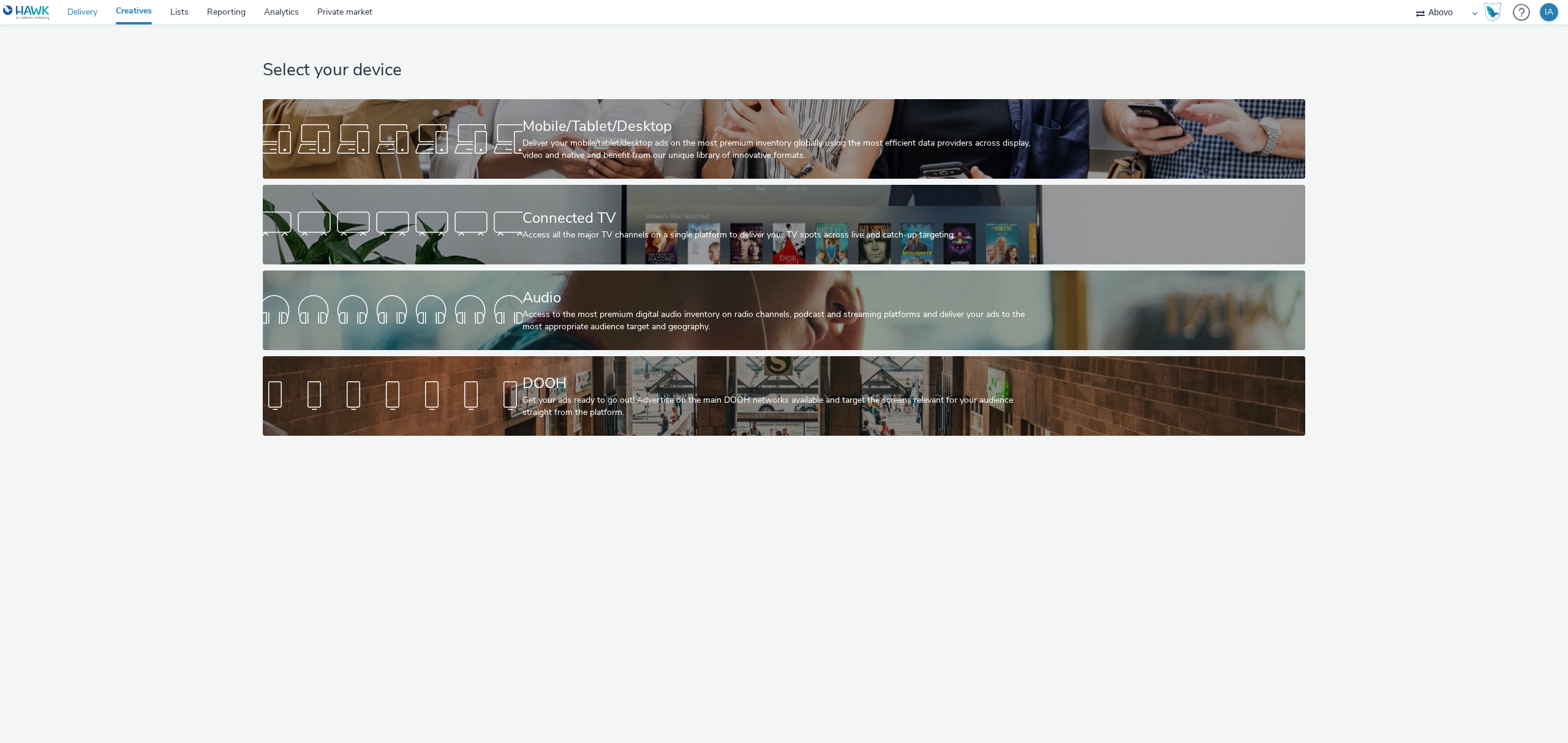
click at [79, 8] on link "Delivery" at bounding box center [82, 12] width 49 height 24
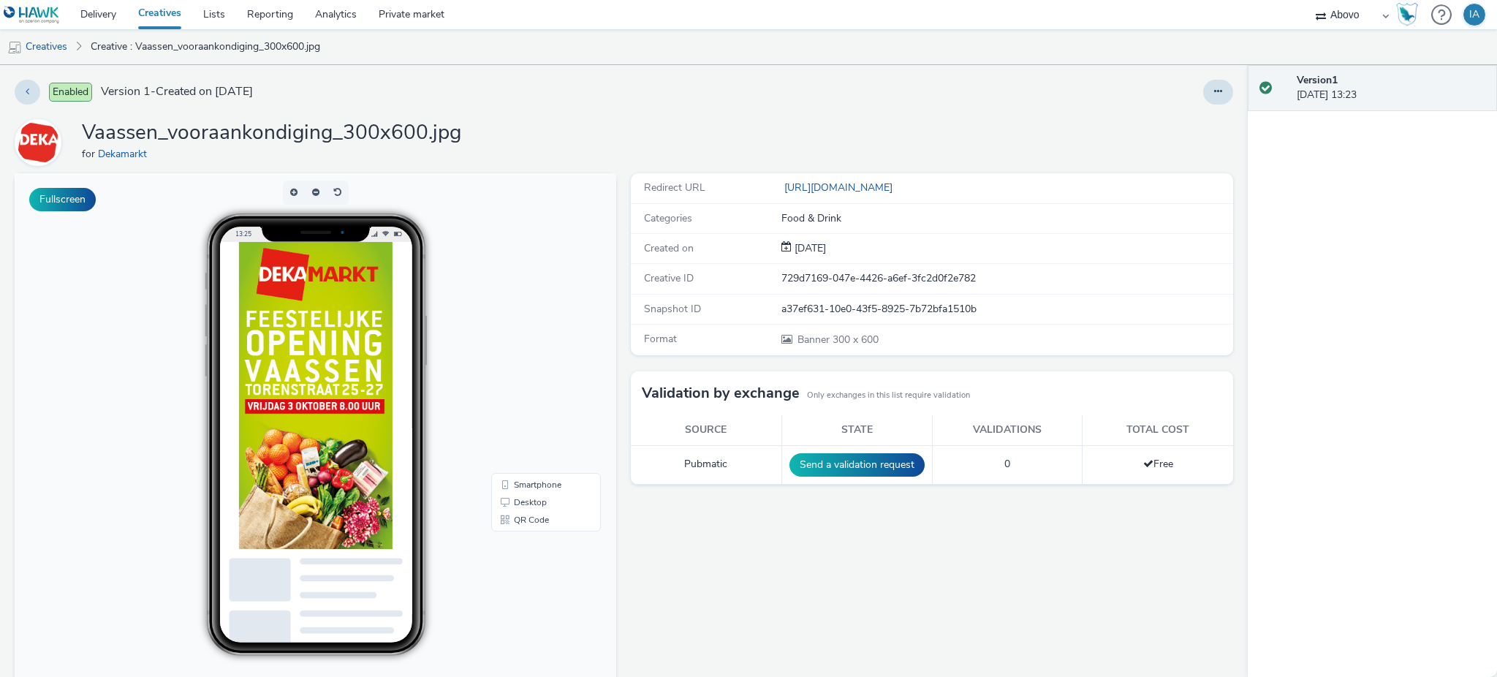
click at [796, 443] on th "State" at bounding box center [856, 430] width 151 height 30
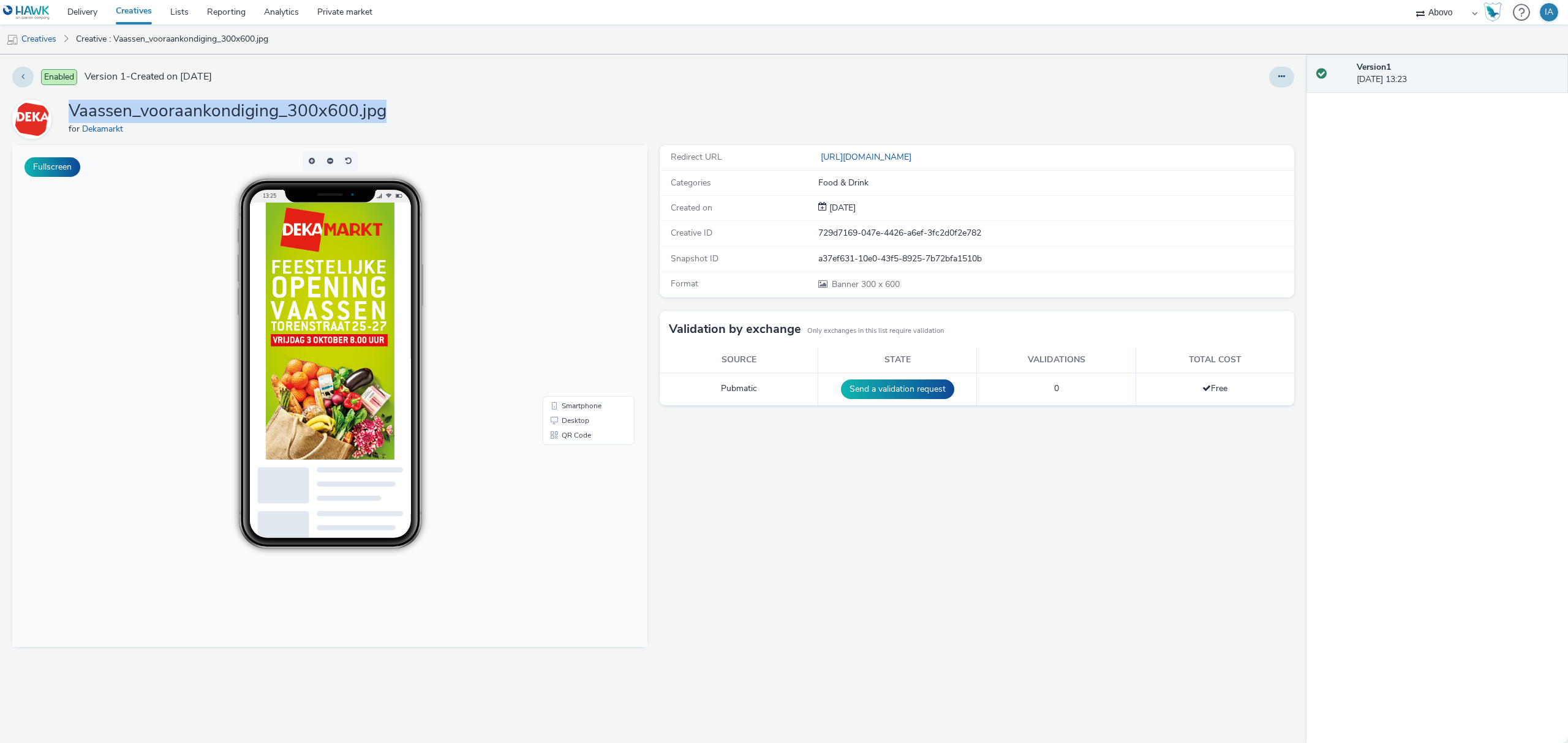
drag, startPoint x: 395, startPoint y: 117, endPoint x: 70, endPoint y: 111, distance: 325.1
click at [70, 111] on div "Vaassen_vooraankondiging_300x600.jpg for Dekamarkt" at bounding box center [654, 119] width 1282 height 39
copy h1 "Vaassen_vooraankondiging_300x600.jpg"
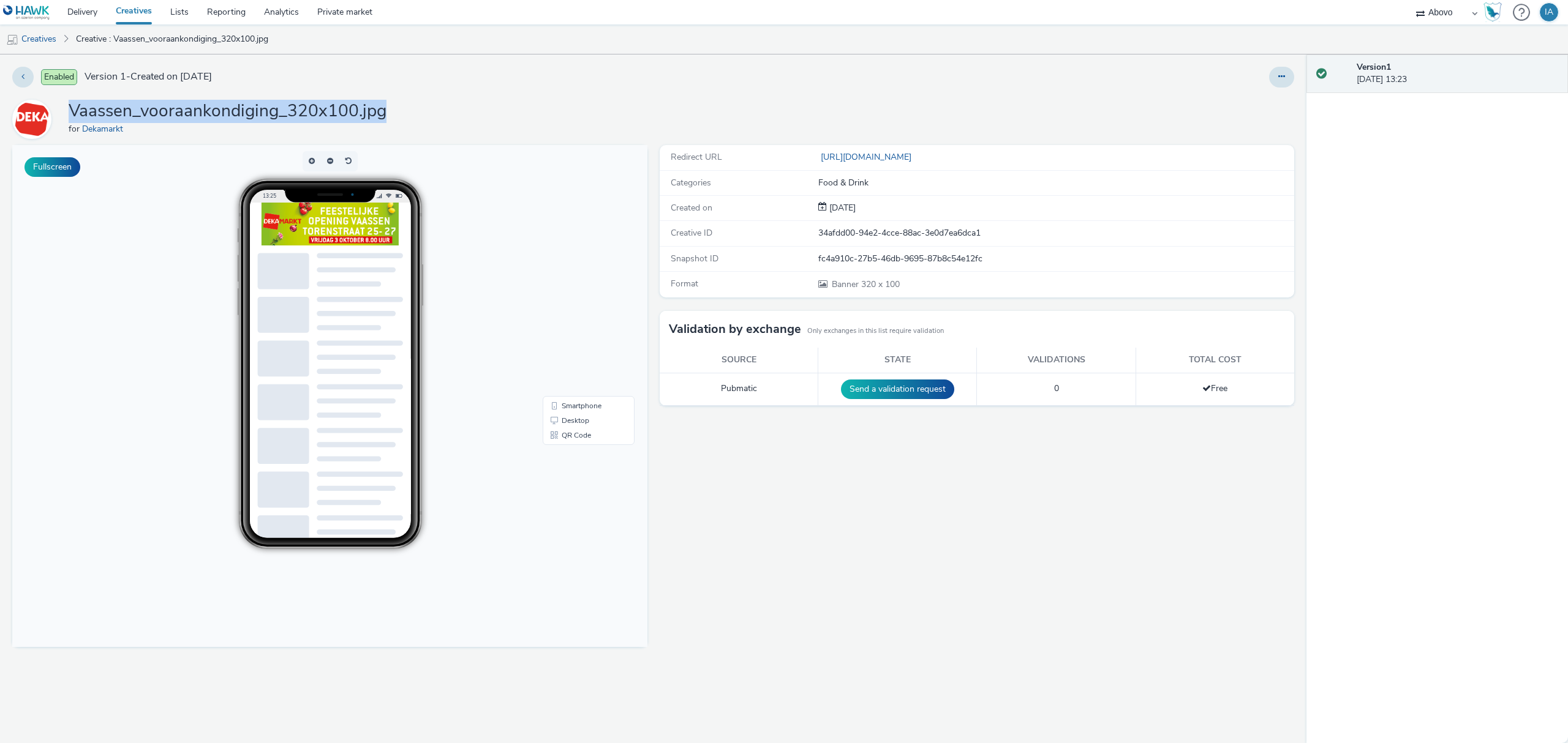
drag, startPoint x: 402, startPoint y: 114, endPoint x: 69, endPoint y: 114, distance: 333.0
click at [69, 114] on div "Vaassen_vooraankondiging_320x100.jpg for Dekamarkt" at bounding box center [654, 119] width 1282 height 39
copy h1 "Vaassen_vooraankondiging_320x100.jpg"
click at [713, 101] on div "Vaassen_vooraankondiging_320x100.jpg for Dekamarkt" at bounding box center [654, 119] width 1282 height 39
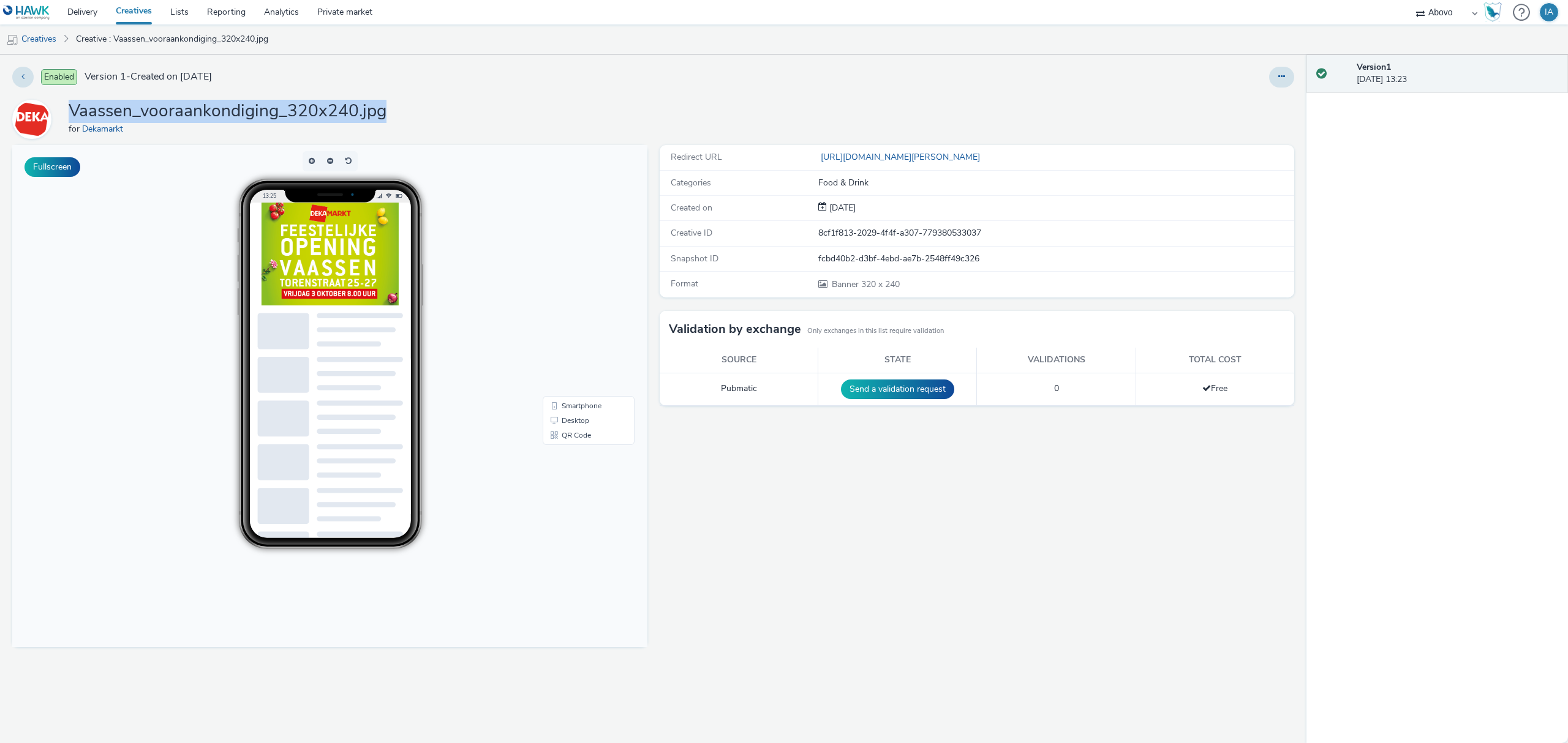
drag, startPoint x: 406, startPoint y: 109, endPoint x: 67, endPoint y: 119, distance: 339.1
click at [67, 119] on div "Vaassen_vooraankondiging_320x240.jpg for Dekamarkt" at bounding box center [654, 119] width 1282 height 39
copy h1 "Vaassen_vooraankondiging_320x240.jpg"
drag, startPoint x: 536, startPoint y: 96, endPoint x: 632, endPoint y: 47, distance: 107.8
click at [536, 96] on div "Enabled Version 1 - Created on [DATE] Vaassen_vooraankondiging_320x240.jpg for …" at bounding box center [653, 399] width 1307 height 689
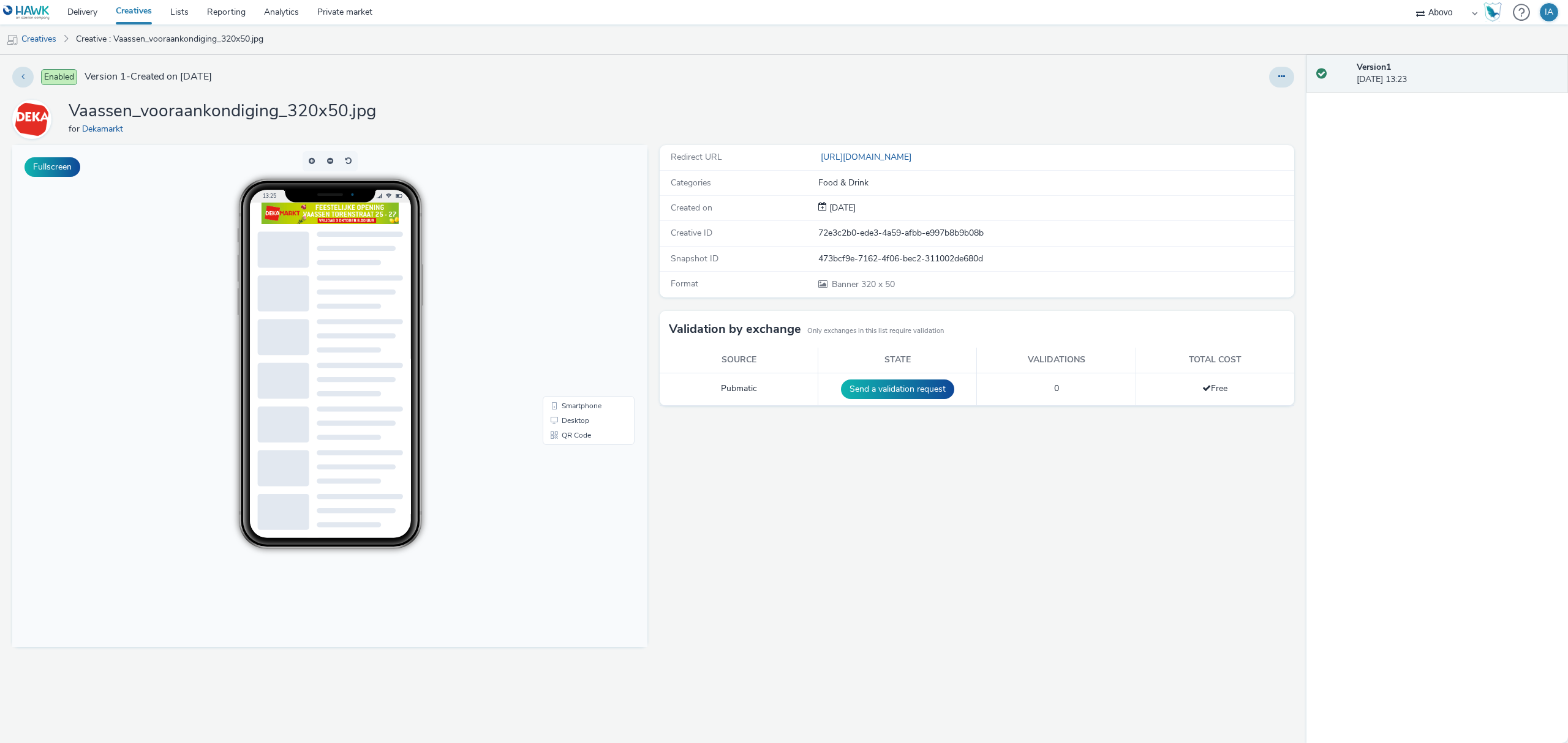
click at [382, 109] on div "Vaassen_vooraankondiging_320x50.jpg for Dekamarkt" at bounding box center [654, 119] width 1282 height 39
drag, startPoint x: 391, startPoint y: 112, endPoint x: 69, endPoint y: 116, distance: 322.0
click at [69, 116] on div "Vaassen_vooraankondiging_320x50.jpg for Dekamarkt" at bounding box center [654, 119] width 1282 height 39
copy h1 "Vaassen_vooraankondiging_320x50.jpg"
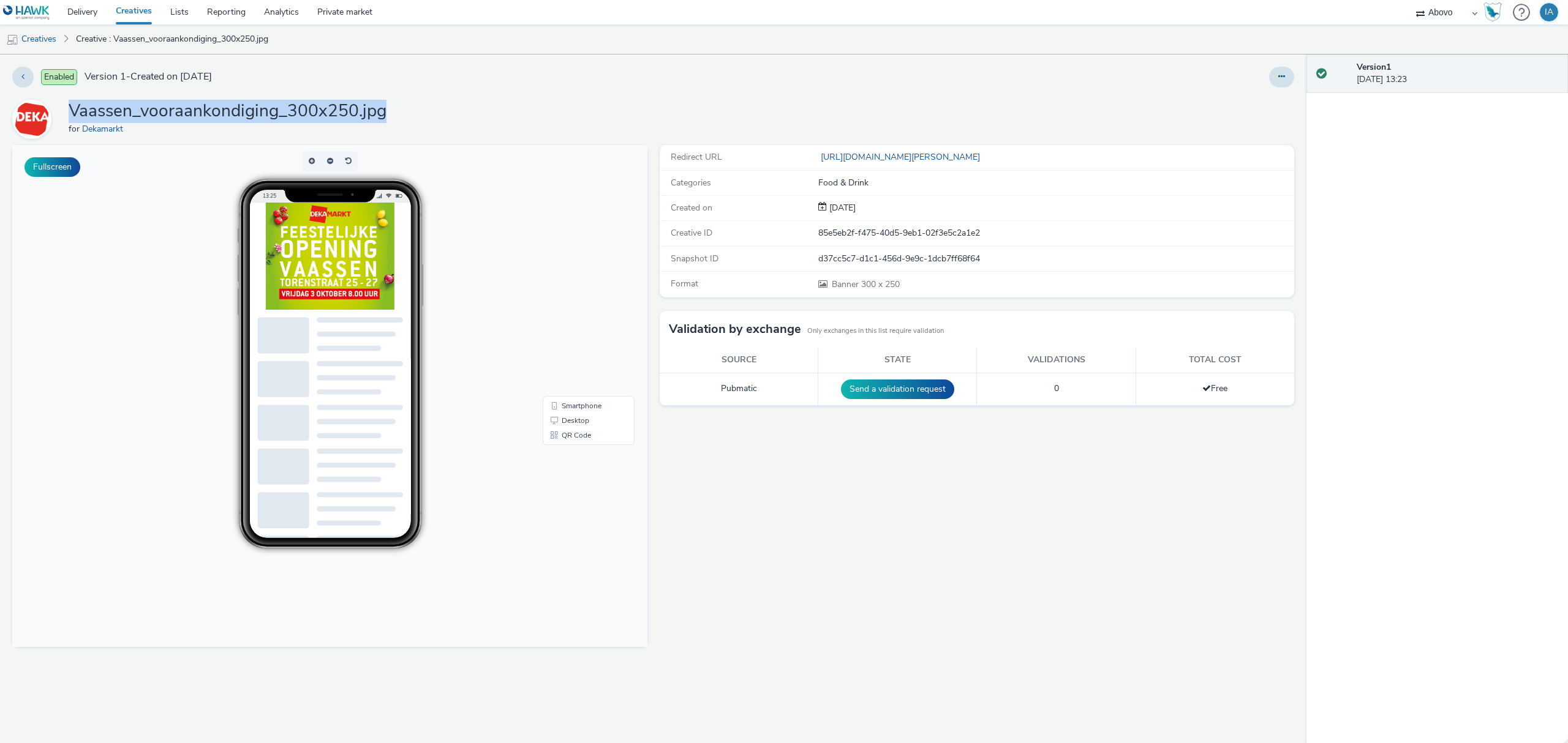
drag, startPoint x: 401, startPoint y: 113, endPoint x: 72, endPoint y: 118, distance: 329.0
click at [72, 118] on div "Vaassen_vooraankondiging_300x250.jpg for Dekamarkt" at bounding box center [654, 119] width 1282 height 39
copy h1 "Vaassen_vooraankondiging_300x250.jpg"
drag, startPoint x: 442, startPoint y: 77, endPoint x: 411, endPoint y: 13, distance: 71.1
click at [442, 77] on div "Enabled Version 1 - Created on 25 September 2025" at bounding box center [397, 77] width 769 height 21
